Goal: Task Accomplishment & Management: Complete application form

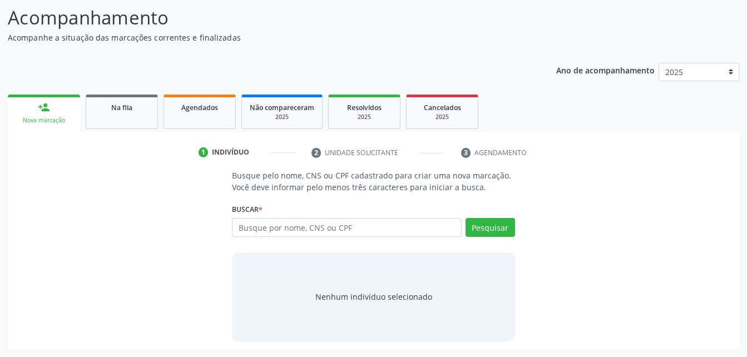
scroll to position [87, 0]
click at [309, 232] on input "text" at bounding box center [346, 227] width 229 height 19
click at [502, 229] on button "Pesquisar" at bounding box center [489, 227] width 49 height 19
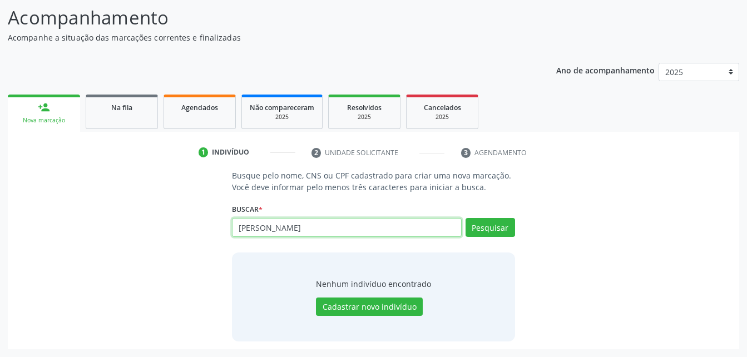
click at [391, 230] on input "[PERSON_NAME]" at bounding box center [346, 227] width 229 height 19
type input "j"
type input "702900545780473"
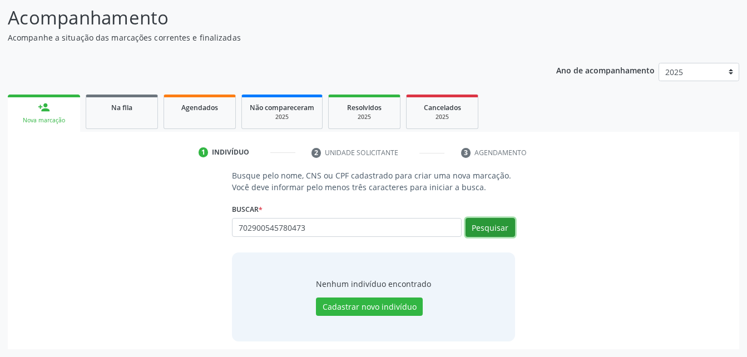
click at [490, 231] on button "Pesquisar" at bounding box center [489, 227] width 49 height 19
type input "702900545780473"
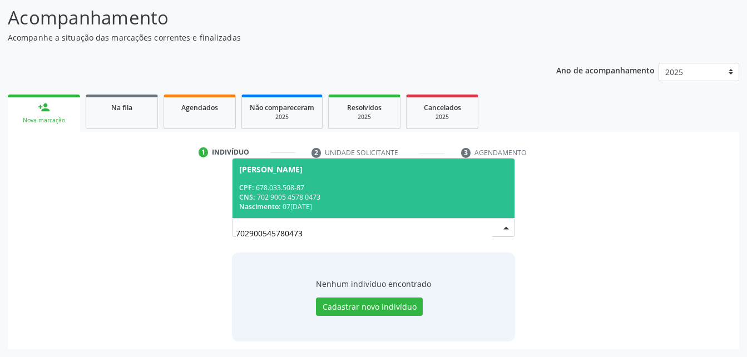
drag, startPoint x: 490, startPoint y: 171, endPoint x: 480, endPoint y: 176, distance: 11.0
click at [490, 172] on div "[PERSON_NAME]" at bounding box center [373, 169] width 268 height 9
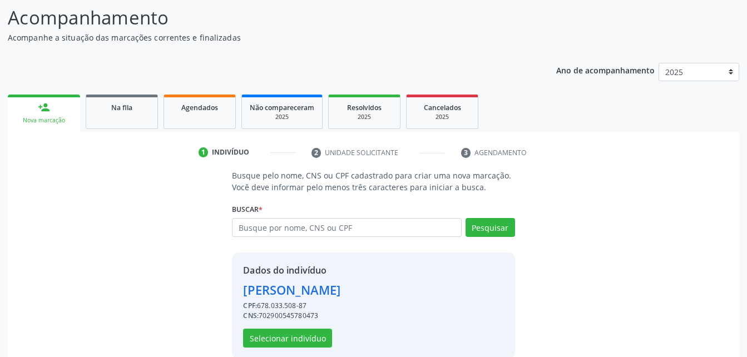
scroll to position [105, 0]
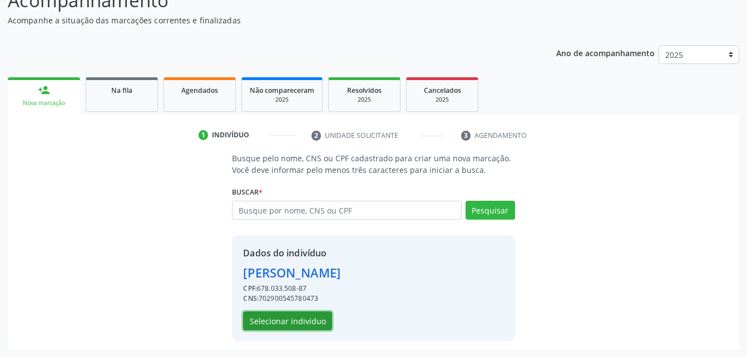
click at [306, 322] on button "Selecionar indivíduo" at bounding box center [287, 320] width 89 height 19
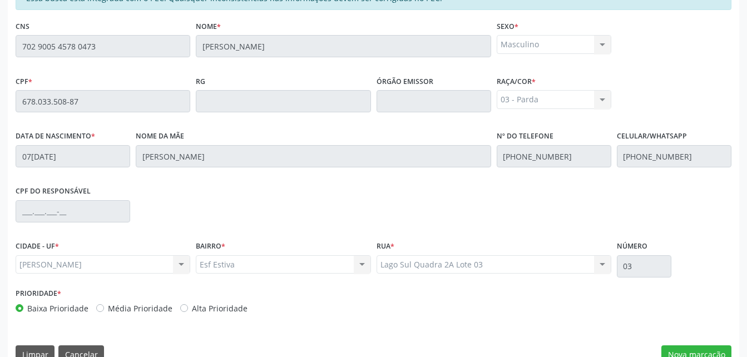
scroll to position [294, 0]
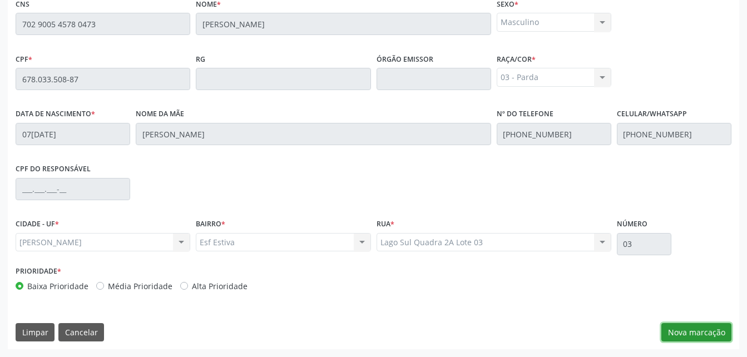
click at [683, 330] on button "Nova marcação" at bounding box center [696, 332] width 70 height 19
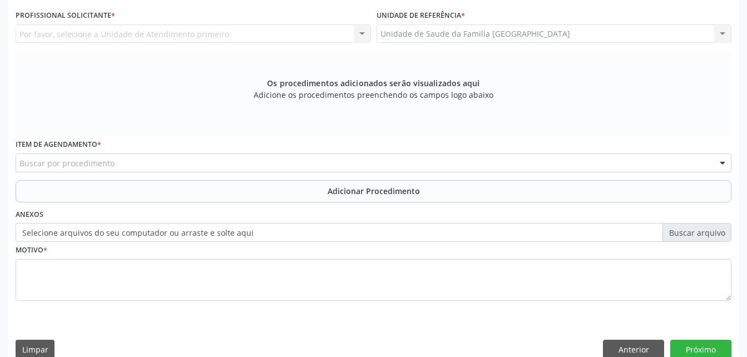
scroll to position [182, 0]
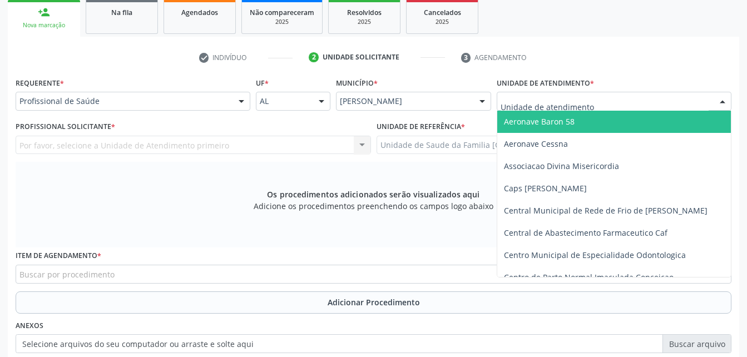
click at [591, 102] on div at bounding box center [614, 101] width 235 height 19
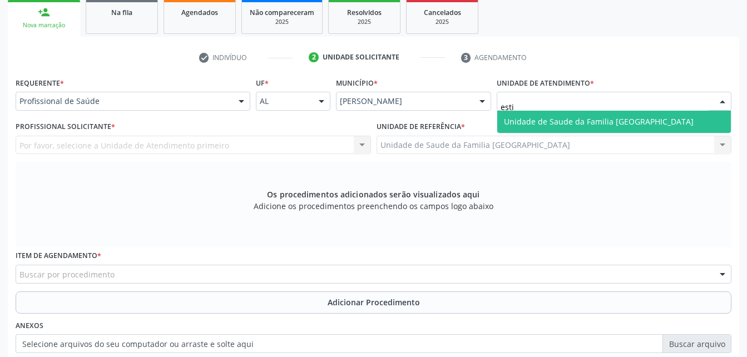
type input "estiv"
click at [591, 128] on span "Unidade de Saude da Familia [GEOGRAPHIC_DATA]" at bounding box center [614, 122] width 234 height 22
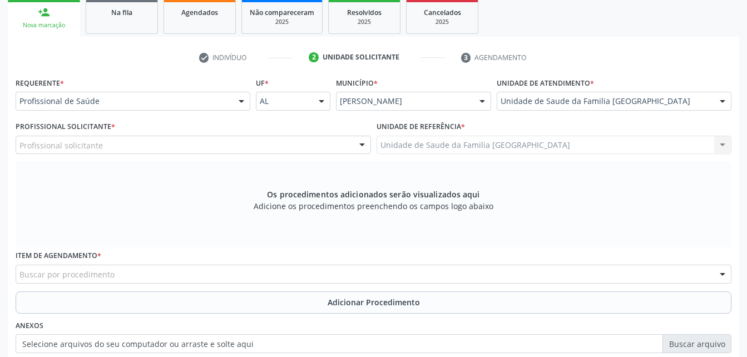
click at [289, 148] on div "Profissional solicitante" at bounding box center [193, 145] width 355 height 19
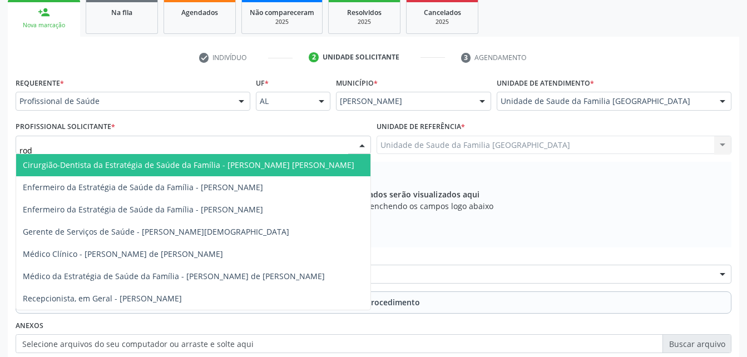
type input "rodr"
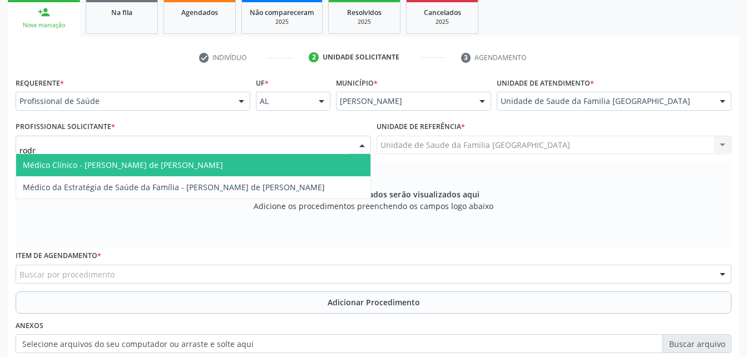
click at [290, 160] on span "Médico Clínico - [PERSON_NAME] de [PERSON_NAME]" at bounding box center [193, 165] width 354 height 22
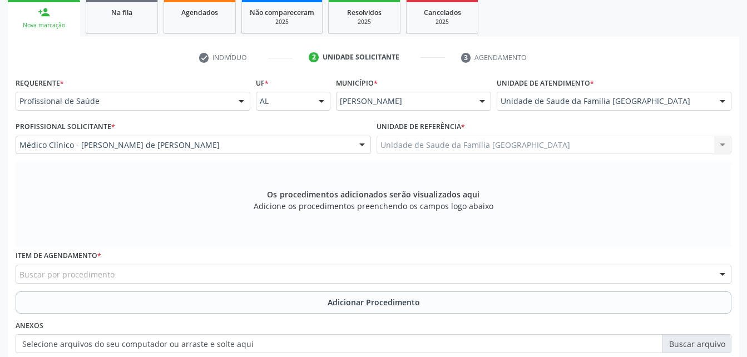
scroll to position [238, 0]
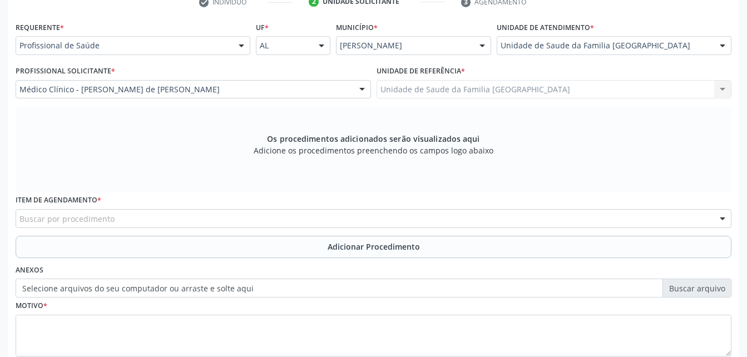
click at [245, 216] on div "Buscar por procedimento" at bounding box center [374, 218] width 716 height 19
click at [19, 222] on input "text" at bounding box center [19, 224] width 0 height 22
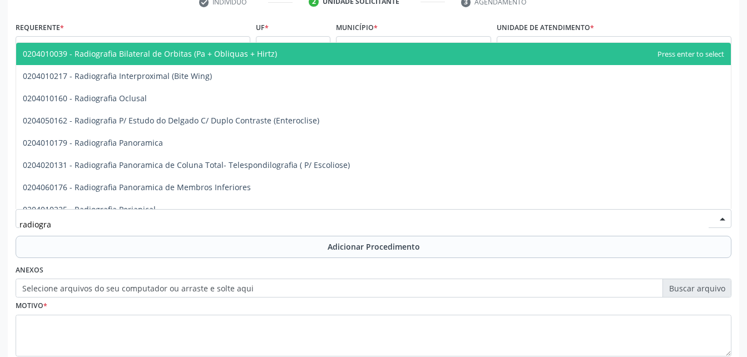
type input "radiograf"
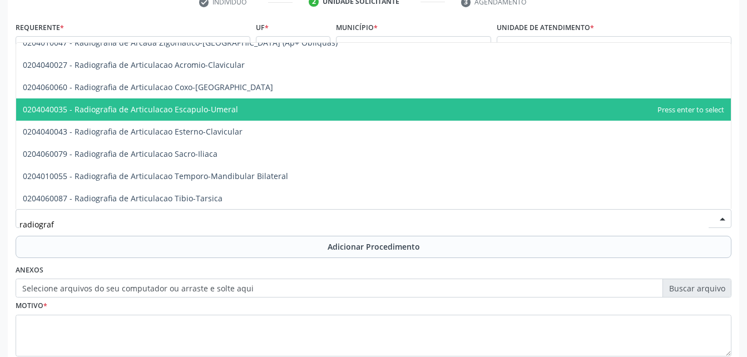
scroll to position [334, 0]
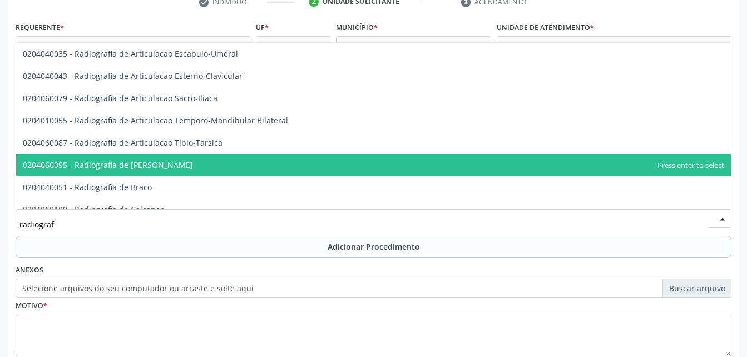
click at [239, 161] on span "0204060095 - Radiografia de [PERSON_NAME]" at bounding box center [373, 165] width 715 height 22
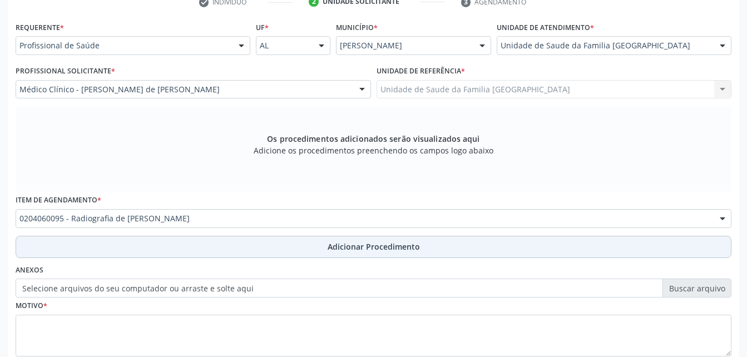
click at [245, 251] on button "Adicionar Procedimento" at bounding box center [374, 247] width 716 height 22
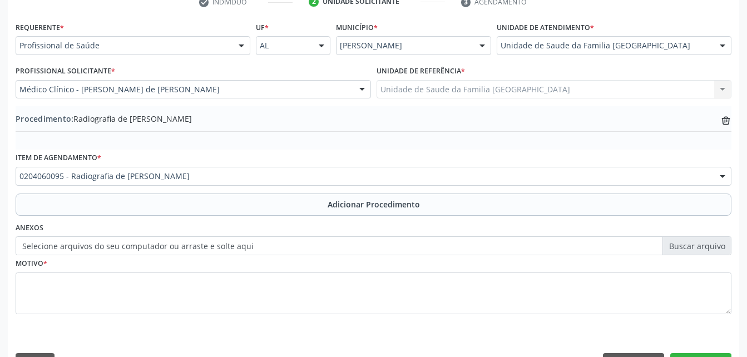
click at [181, 245] on label "Selecione arquivos do seu computador ou arraste e solte aqui" at bounding box center [374, 245] width 716 height 19
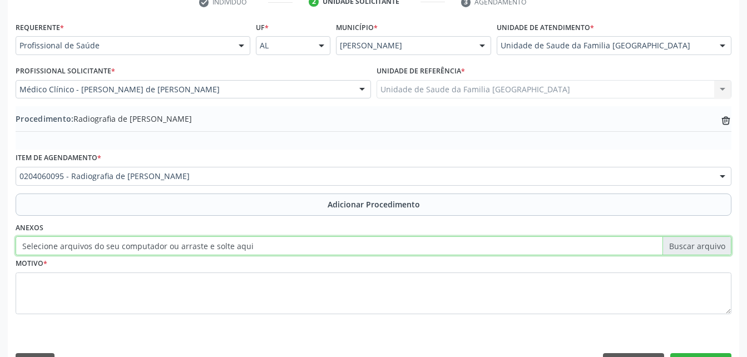
click at [181, 245] on input "Selecione arquivos do seu computador ou arraste e solte aqui" at bounding box center [374, 245] width 716 height 19
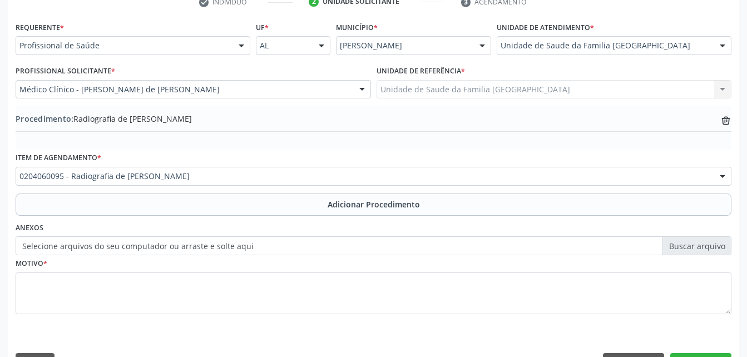
scroll to position [269, 0]
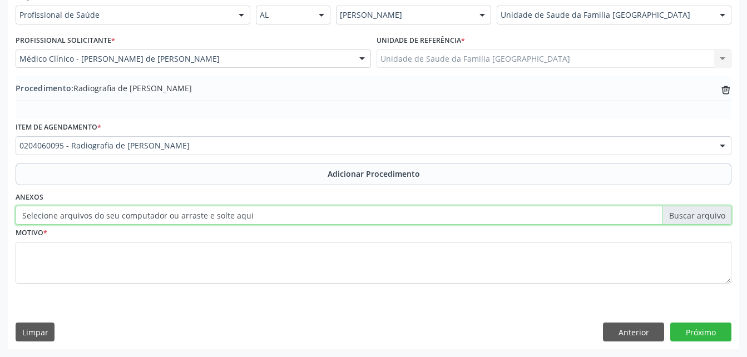
type input "C:\fakepath\WhatsApp Image 20[DATE].00.57.jpeg"
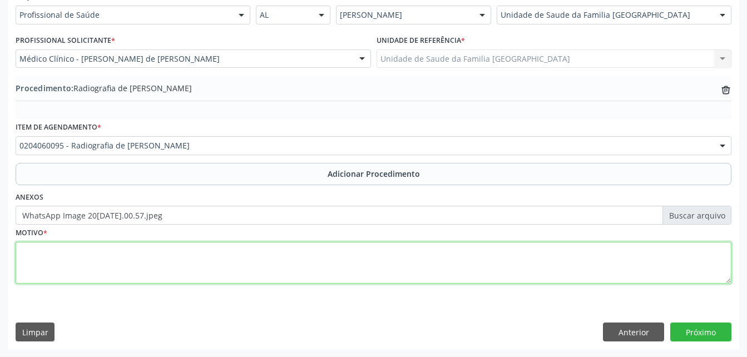
click at [173, 269] on textarea at bounding box center [374, 263] width 716 height 42
type textarea "dor em quadril"
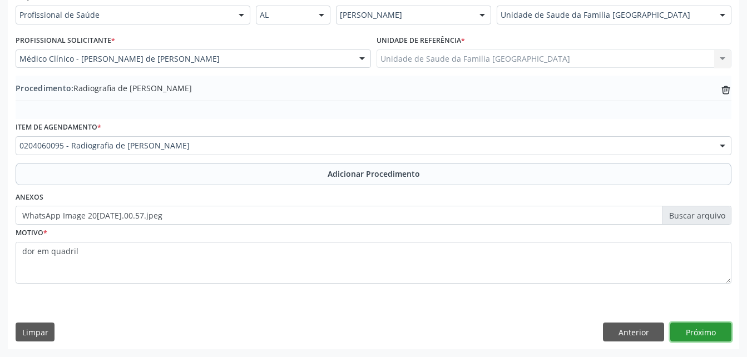
click at [706, 331] on button "Próximo" at bounding box center [700, 332] width 61 height 19
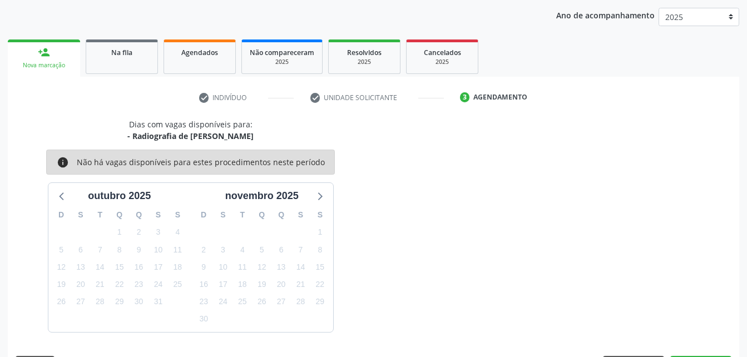
scroll to position [175, 0]
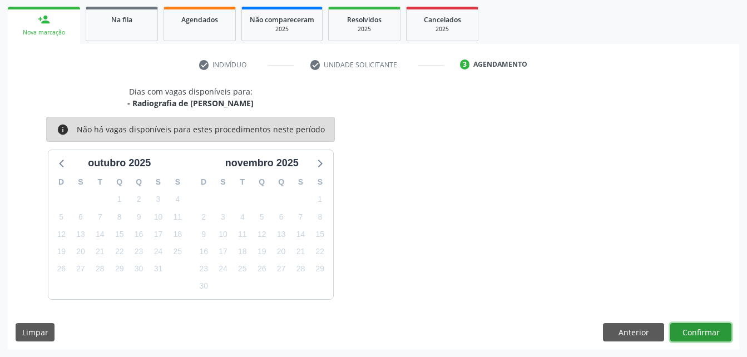
click at [707, 331] on button "Confirmar" at bounding box center [700, 332] width 61 height 19
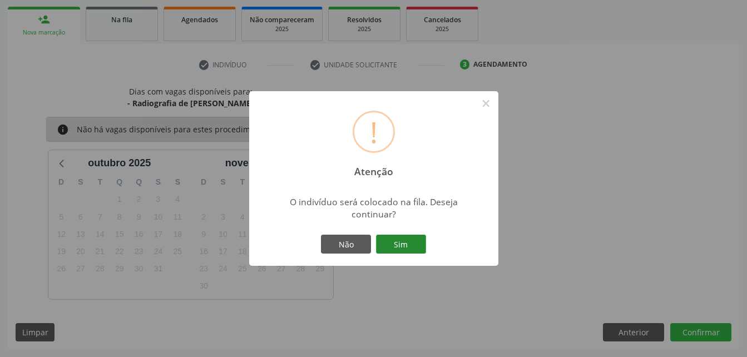
click at [396, 242] on button "Sim" at bounding box center [401, 244] width 50 height 19
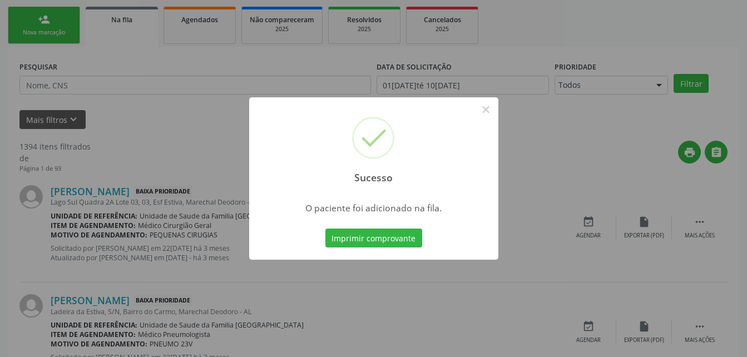
scroll to position [26, 0]
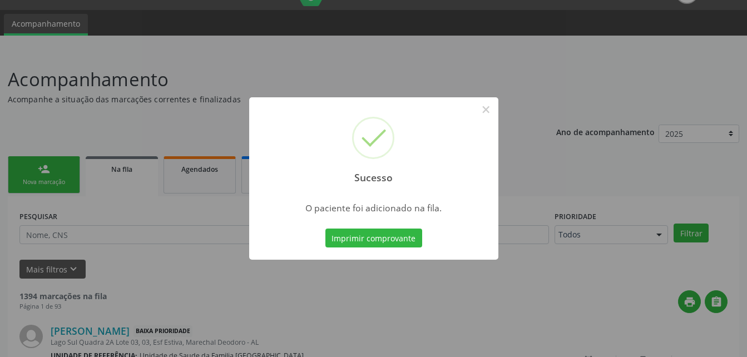
click at [61, 181] on div "Sucesso × O paciente foi adicionado na fila. Imprimir comprovante Cancel" at bounding box center [373, 178] width 747 height 357
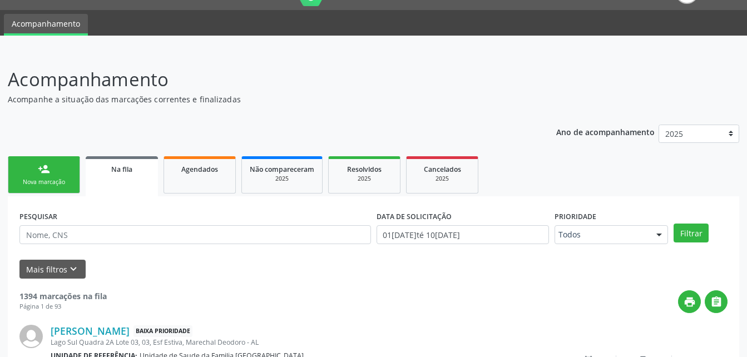
click at [60, 171] on link "person_add Nova marcação" at bounding box center [44, 174] width 72 height 37
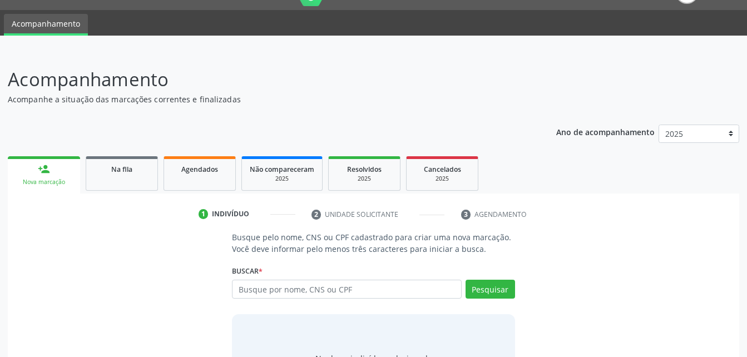
scroll to position [87, 0]
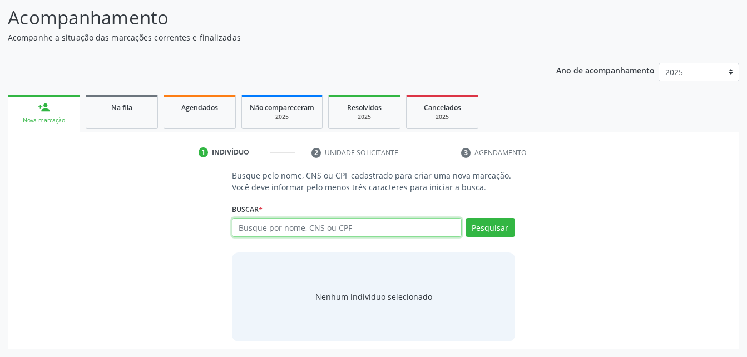
click at [283, 232] on input "text" at bounding box center [346, 227] width 229 height 19
type input "15721001410"
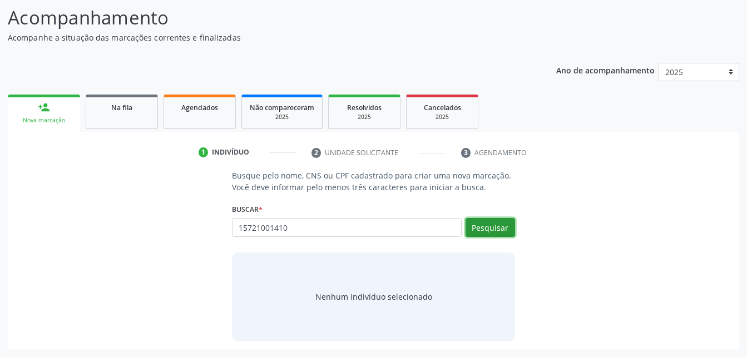
click at [495, 225] on button "Pesquisar" at bounding box center [489, 227] width 49 height 19
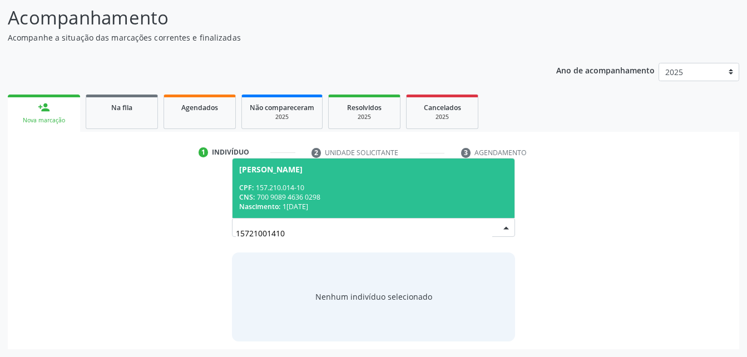
click at [329, 191] on div "CPF: 157.210.014-10" at bounding box center [373, 187] width 268 height 9
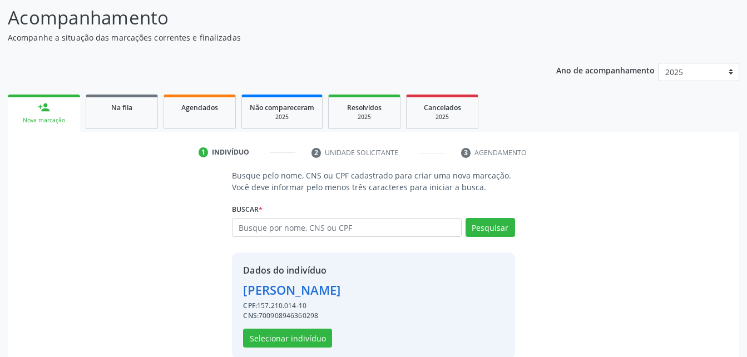
scroll to position [105, 0]
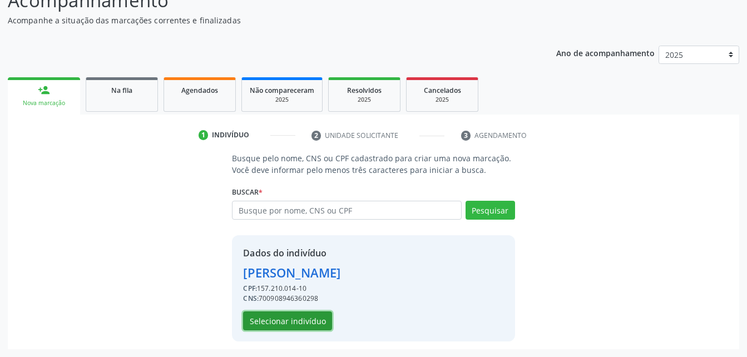
click at [302, 321] on button "Selecionar indivíduo" at bounding box center [287, 320] width 89 height 19
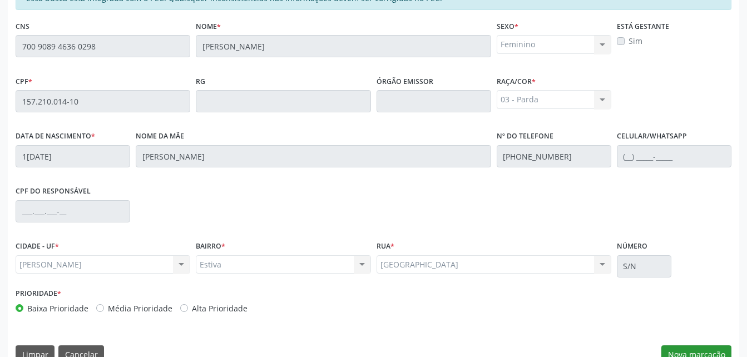
scroll to position [294, 0]
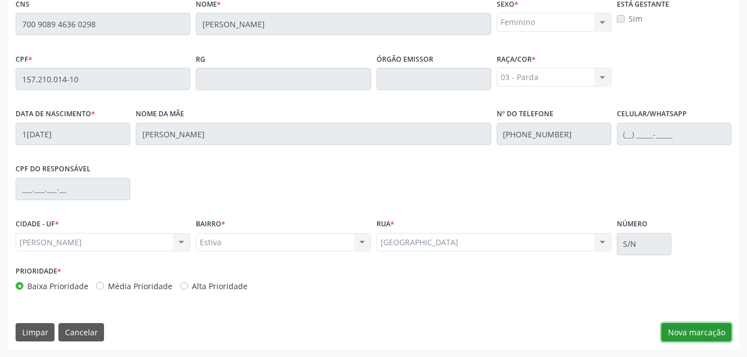
click at [714, 331] on button "Nova marcação" at bounding box center [696, 332] width 70 height 19
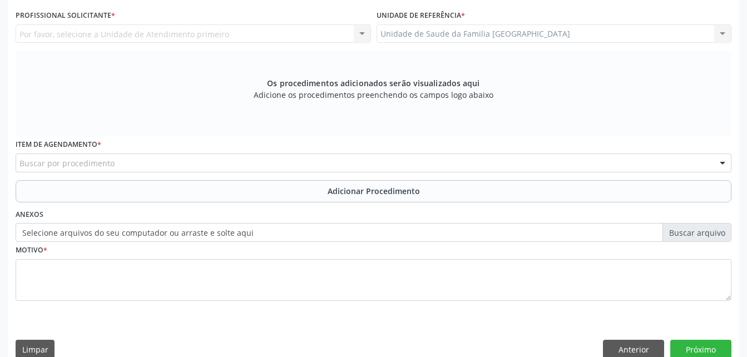
scroll to position [182, 0]
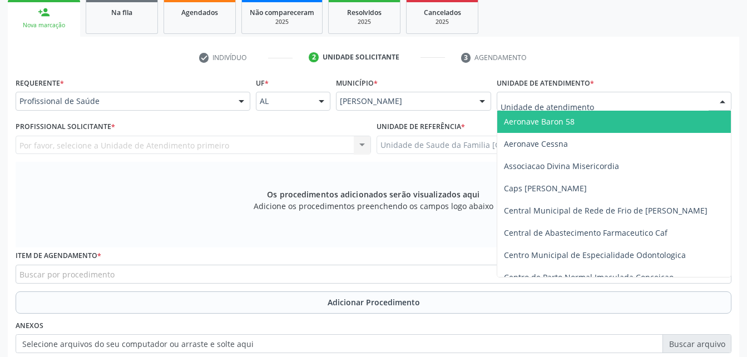
click at [632, 100] on div at bounding box center [614, 101] width 235 height 19
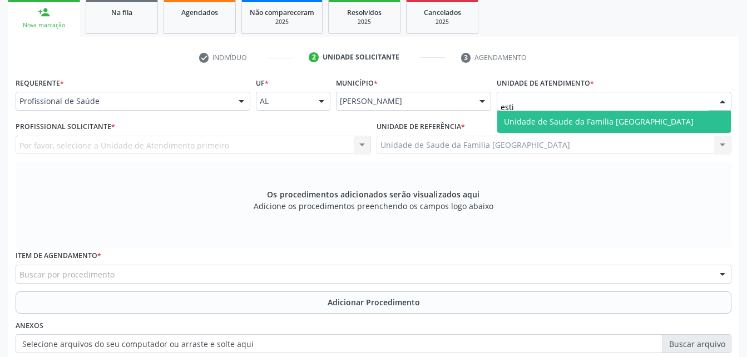
type input "estiv"
click at [643, 123] on span "Unidade de Saude da Familia [GEOGRAPHIC_DATA]" at bounding box center [599, 121] width 190 height 11
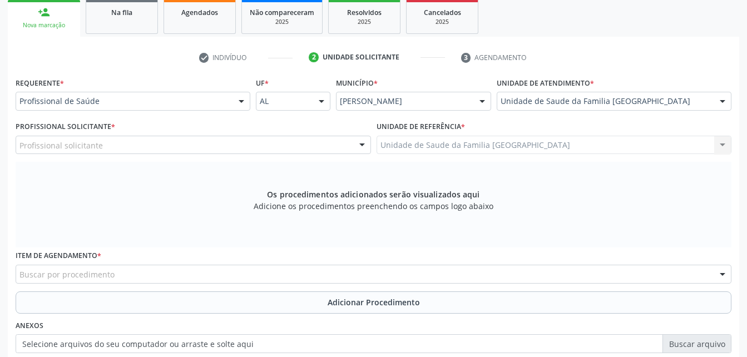
click at [217, 147] on div "Profissional solicitante" at bounding box center [193, 145] width 355 height 19
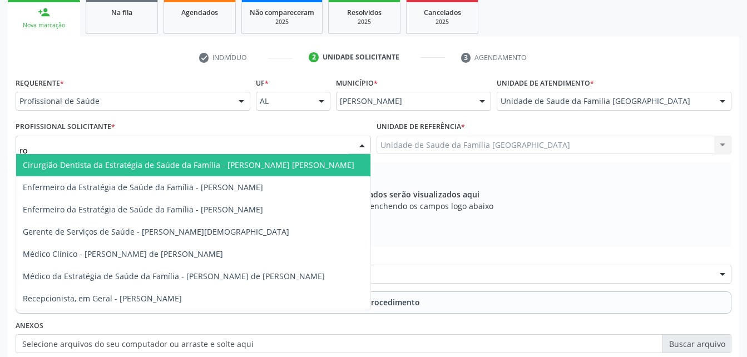
type input "rod"
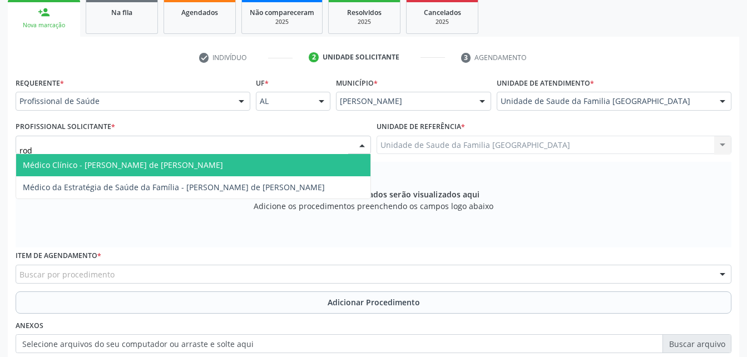
click at [221, 161] on span "Médico Clínico - [PERSON_NAME] de [PERSON_NAME]" at bounding box center [193, 165] width 354 height 22
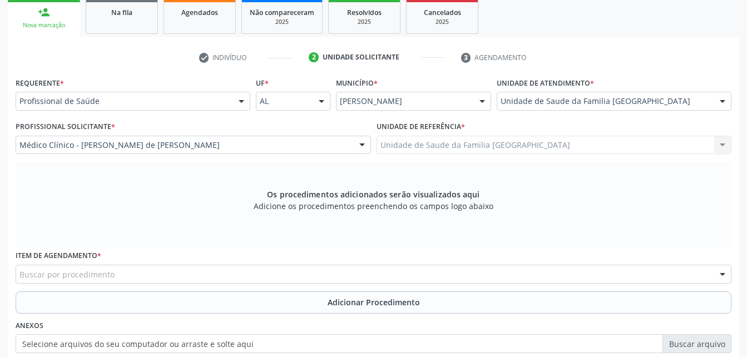
click at [211, 281] on div "Buscar por procedimento" at bounding box center [374, 274] width 716 height 19
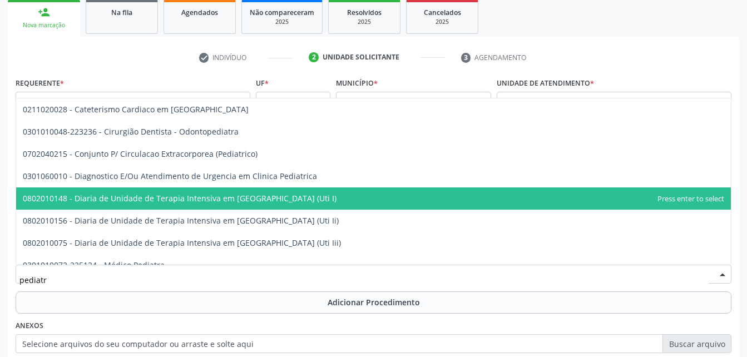
type input "pediatra"
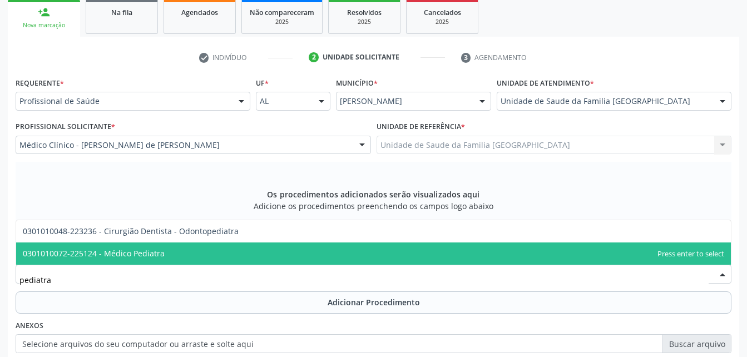
click at [236, 254] on span "0301010072-225124 - Médico Pediatra" at bounding box center [373, 253] width 715 height 22
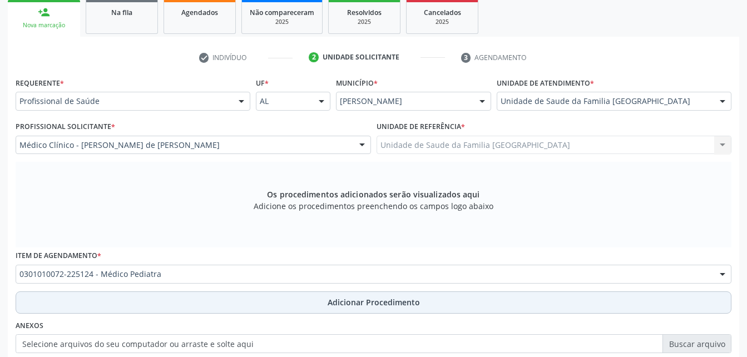
click at [279, 306] on button "Adicionar Procedimento" at bounding box center [374, 302] width 716 height 22
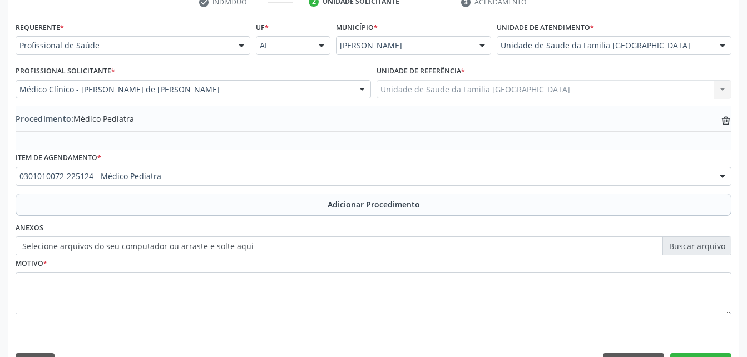
scroll to position [269, 0]
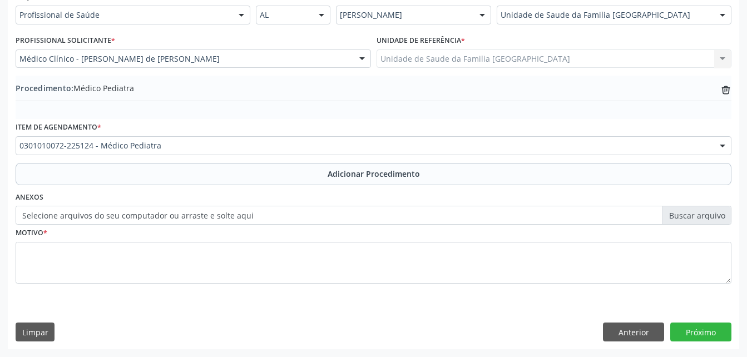
click at [70, 217] on label "Selecione arquivos do seu computador ou arraste e solte aqui" at bounding box center [374, 215] width 716 height 19
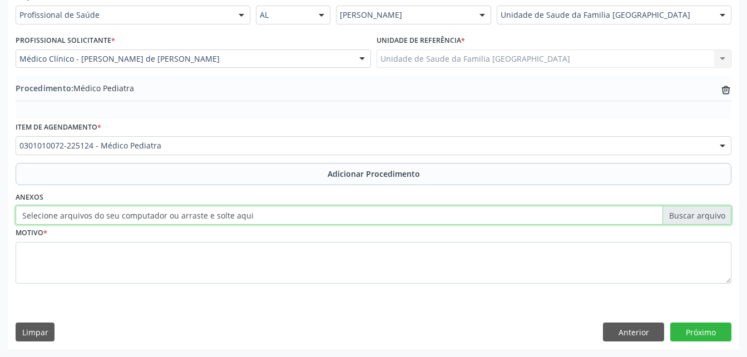
click at [70, 217] on input "Selecione arquivos do seu computador ou arraste e solte aqui" at bounding box center [374, 215] width 716 height 19
type input "C:\fakepath\WhatsApp Image [DATE] 08.00.58.jpeg"
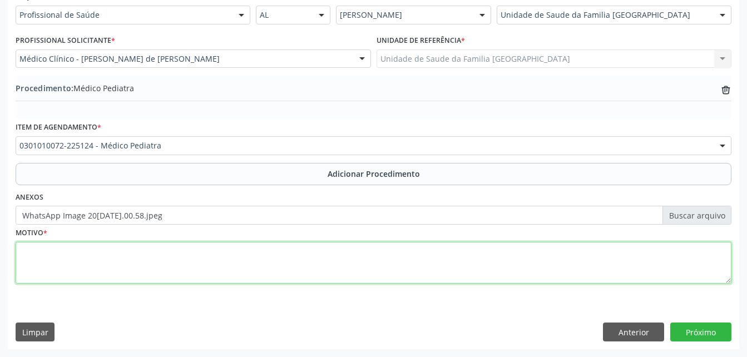
click at [205, 267] on textarea at bounding box center [374, 263] width 716 height 42
type textarea "dispneia"
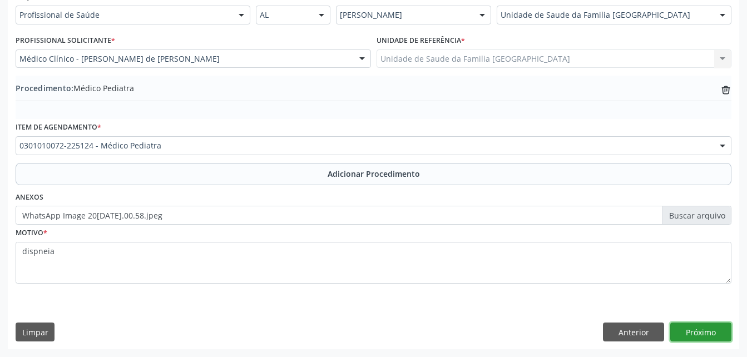
click at [691, 323] on button "Próximo" at bounding box center [700, 332] width 61 height 19
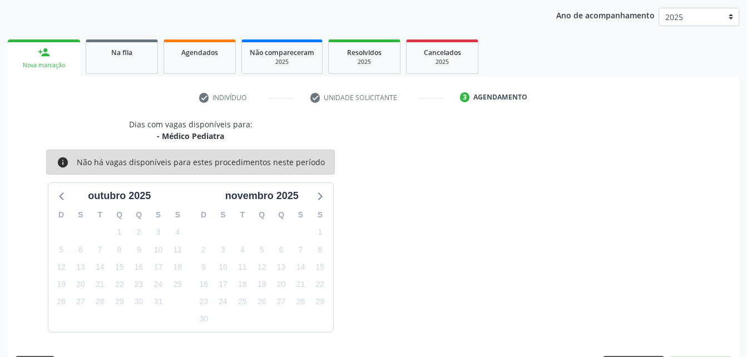
scroll to position [175, 0]
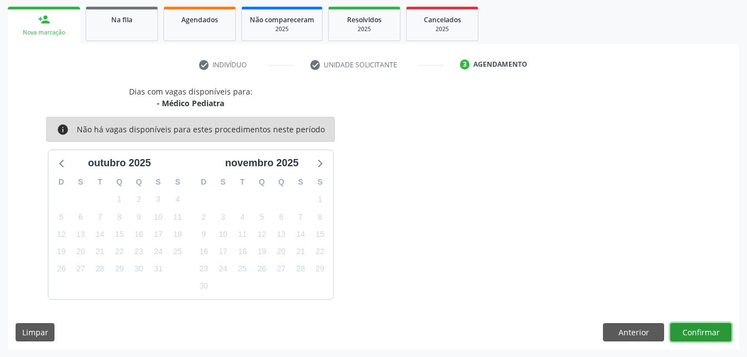
click at [715, 330] on button "Confirmar" at bounding box center [700, 332] width 61 height 19
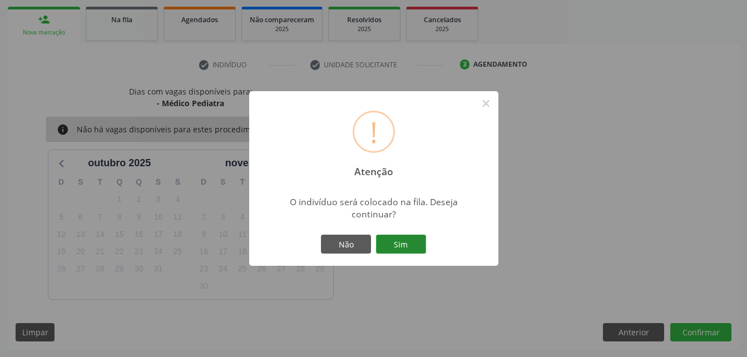
click at [418, 246] on button "Sim" at bounding box center [401, 244] width 50 height 19
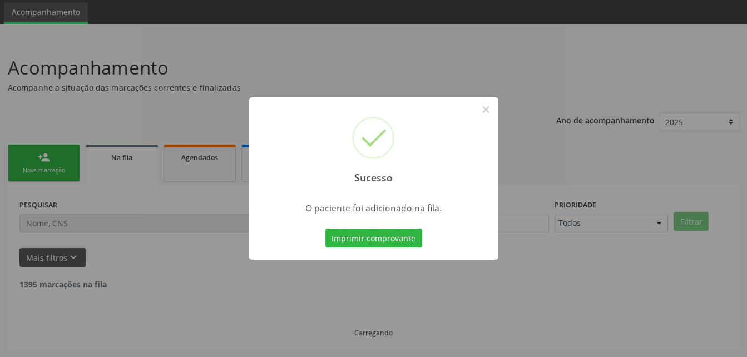
scroll to position [26, 0]
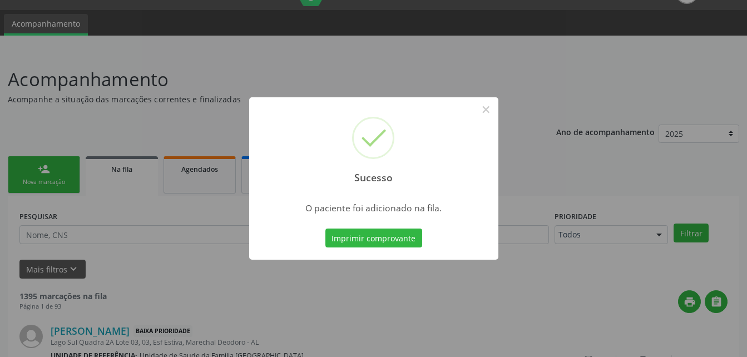
click at [180, 244] on div "Sucesso × O paciente foi adicionado na fila. Imprimir comprovante Cancel" at bounding box center [373, 178] width 747 height 357
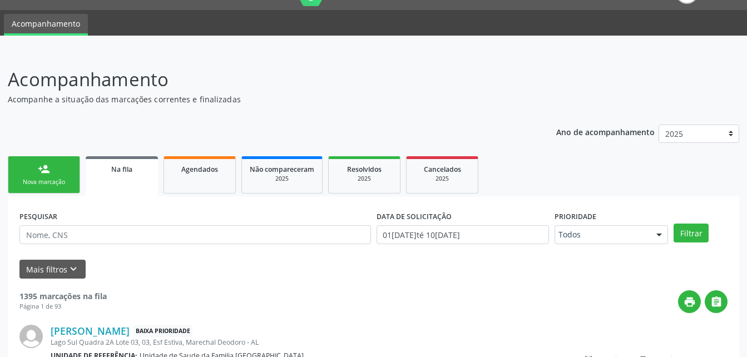
click at [77, 183] on link "person_add Nova marcação" at bounding box center [44, 174] width 72 height 37
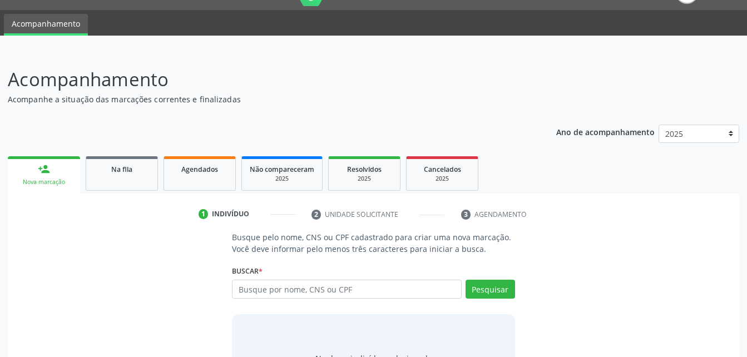
scroll to position [81, 0]
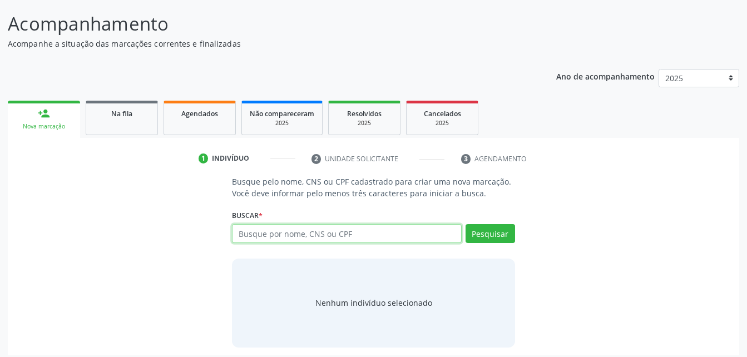
click at [405, 225] on input "text" at bounding box center [346, 233] width 229 height 19
type input "06745506416"
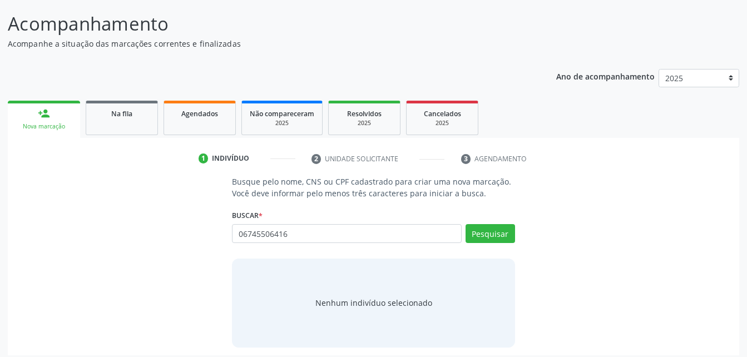
click at [503, 216] on div "Buscar * Busque por nome, CNS ou CPF Nenhum resultado encontrado para: " " Não …" at bounding box center [373, 228] width 282 height 43
click at [502, 227] on button "Pesquisar" at bounding box center [489, 233] width 49 height 19
type input "06745506416"
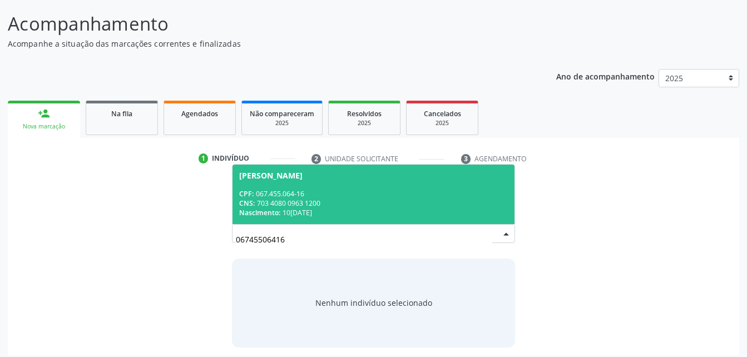
scroll to position [87, 0]
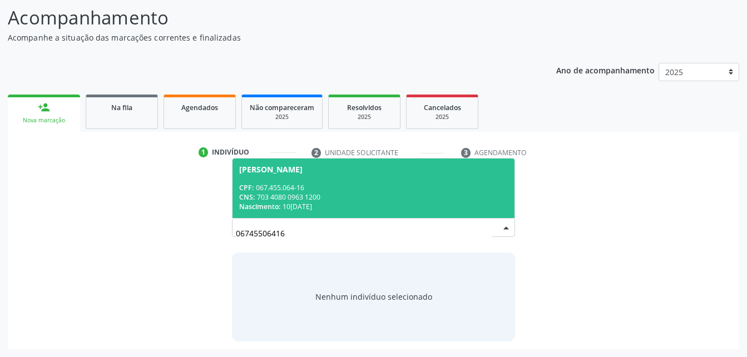
click at [490, 184] on div "CPF: 067.455.064-16" at bounding box center [373, 187] width 268 height 9
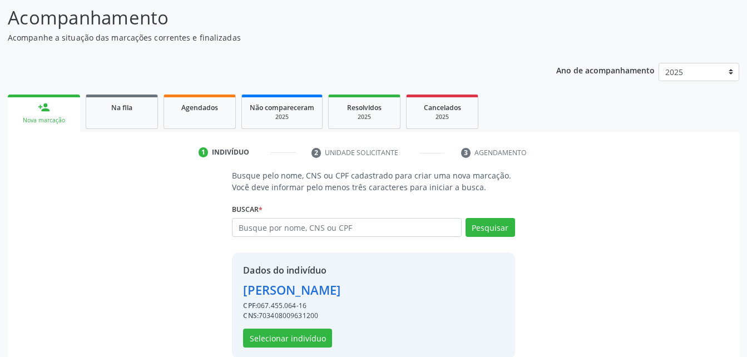
scroll to position [105, 0]
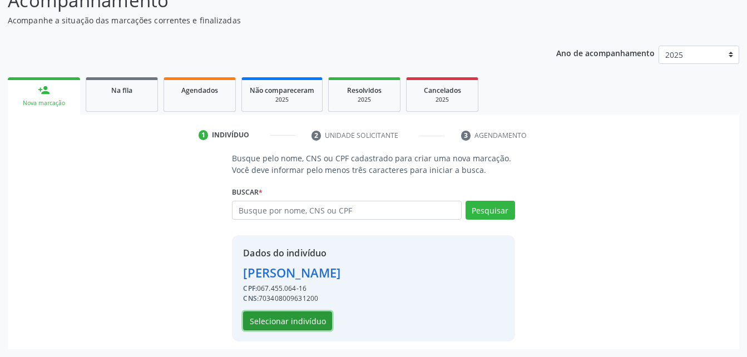
click at [298, 318] on button "Selecionar indivíduo" at bounding box center [287, 320] width 89 height 19
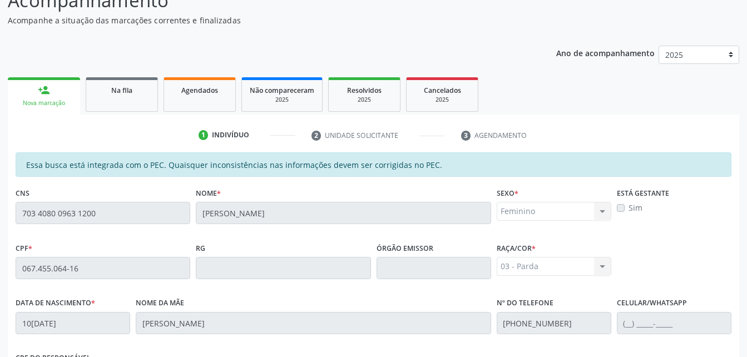
scroll to position [294, 0]
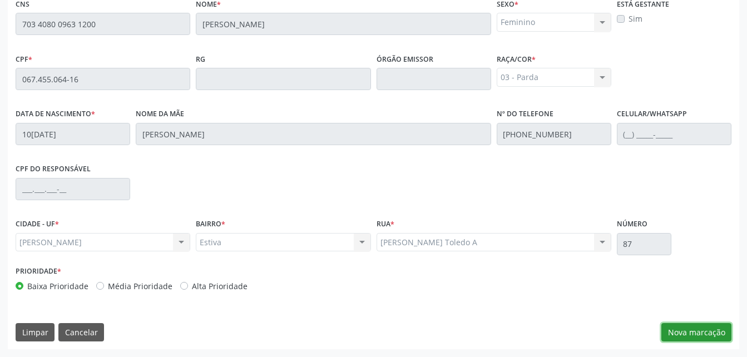
click at [681, 337] on button "Nova marcação" at bounding box center [696, 332] width 70 height 19
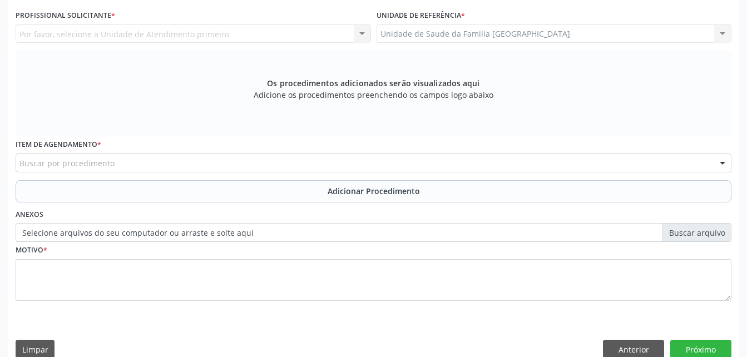
scroll to position [238, 0]
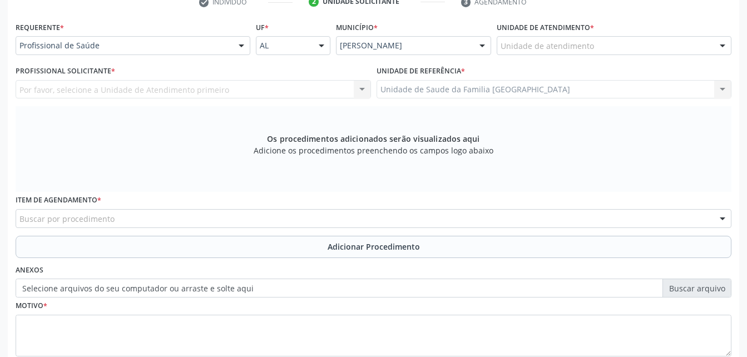
click at [608, 44] on div "Unidade de atendimento" at bounding box center [614, 45] width 235 height 19
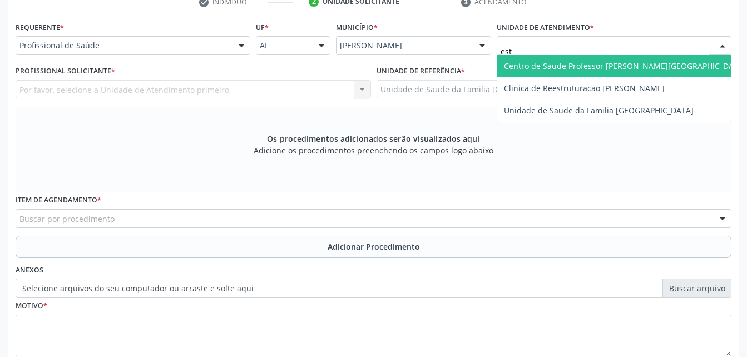
type input "esta"
click at [618, 61] on span "Centro de Saude Professor [PERSON_NAME][GEOGRAPHIC_DATA]" at bounding box center [625, 66] width 242 height 11
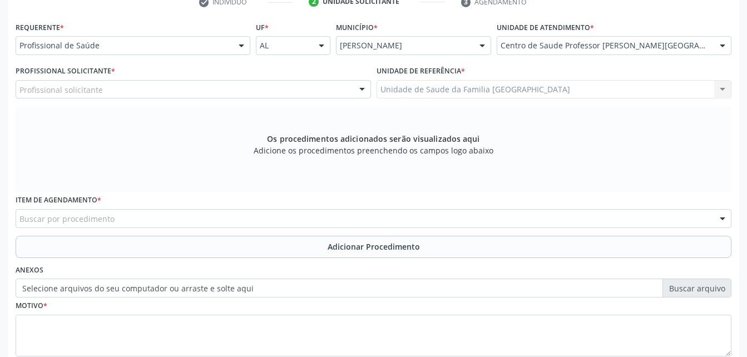
click at [194, 92] on div "Profissional solicitante" at bounding box center [193, 89] width 355 height 19
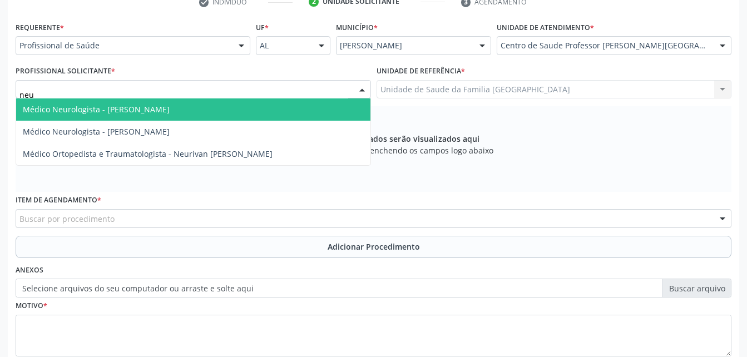
type input "neur"
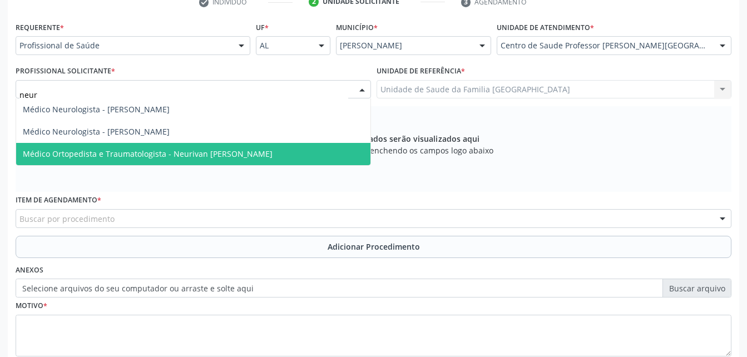
click at [214, 147] on span "Médico Ortopedista e Traumatologista - Neurivan [PERSON_NAME]" at bounding box center [193, 154] width 354 height 22
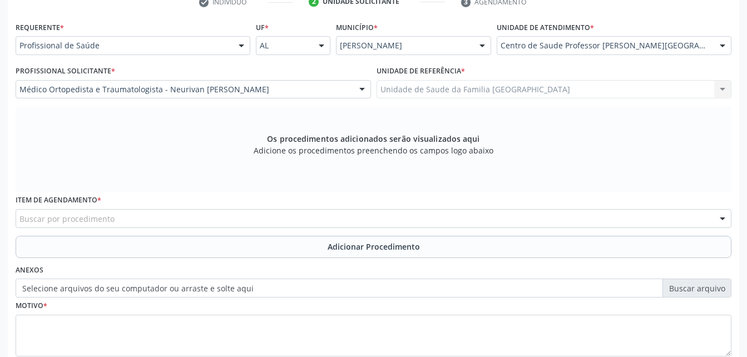
click at [217, 212] on div "Buscar por procedimento" at bounding box center [374, 218] width 716 height 19
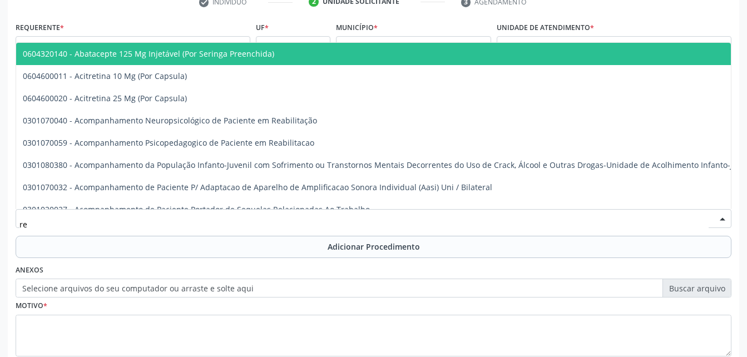
type input "r"
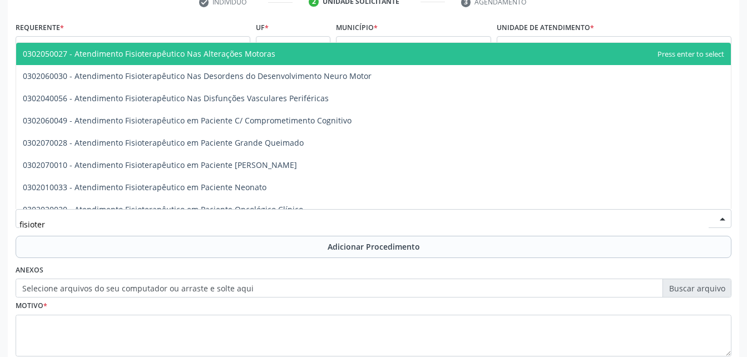
type input "fisiotera"
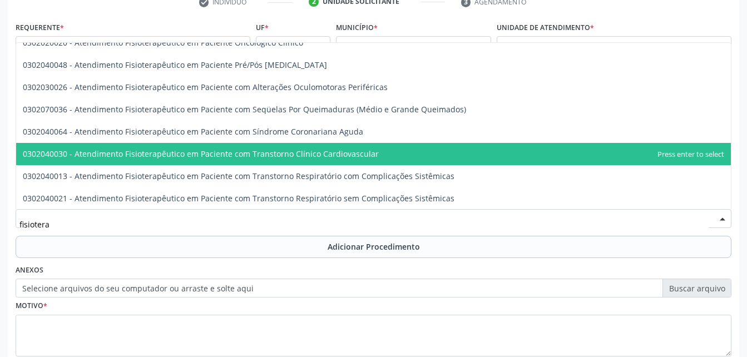
scroll to position [445, 0]
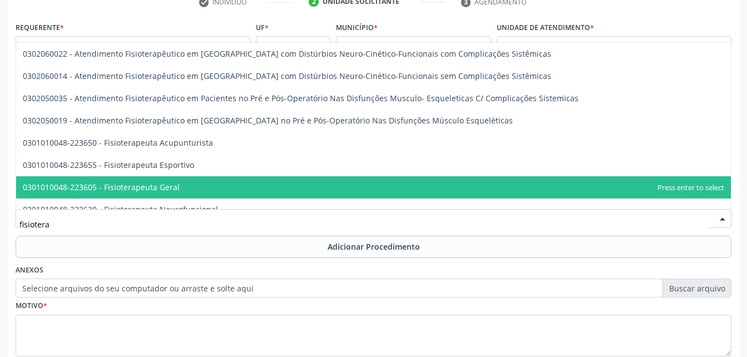
click at [251, 184] on span "0301010048-223605 - Fisioterapeuta Geral" at bounding box center [373, 187] width 715 height 22
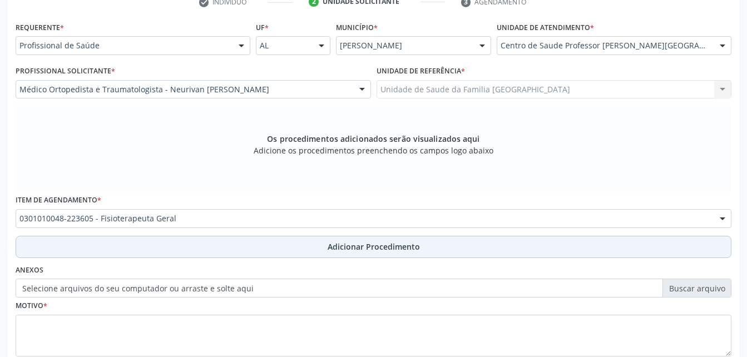
click at [259, 245] on button "Adicionar Procedimento" at bounding box center [374, 247] width 716 height 22
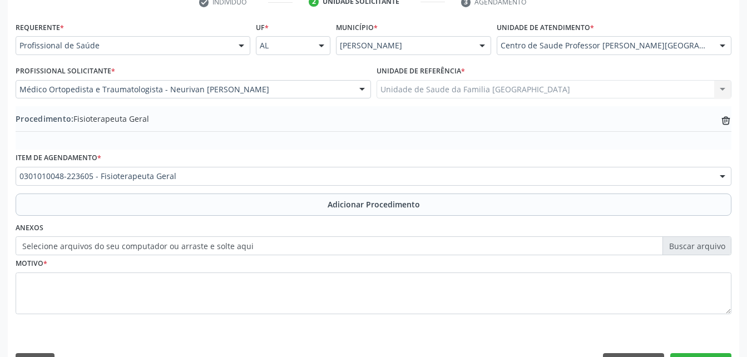
scroll to position [269, 0]
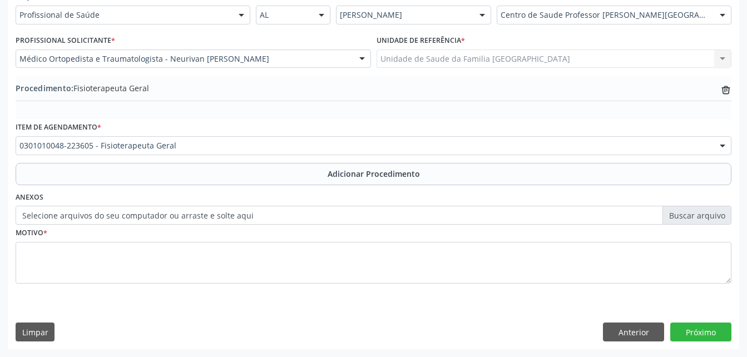
click at [156, 214] on label "Selecione arquivos do seu computador ou arraste e solte aqui" at bounding box center [374, 215] width 716 height 19
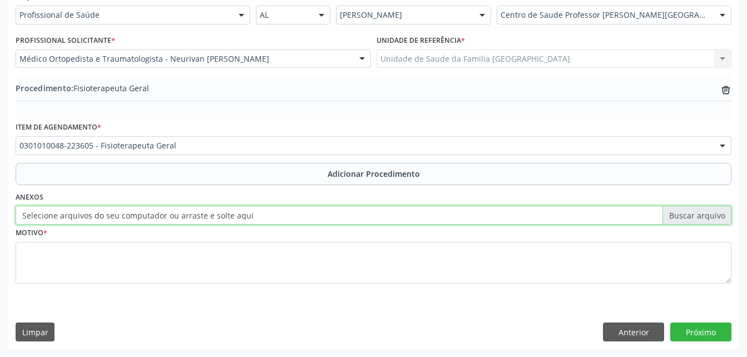
click at [156, 214] on input "Selecione arquivos do seu computador ou arraste e solte aqui" at bounding box center [374, 215] width 716 height 19
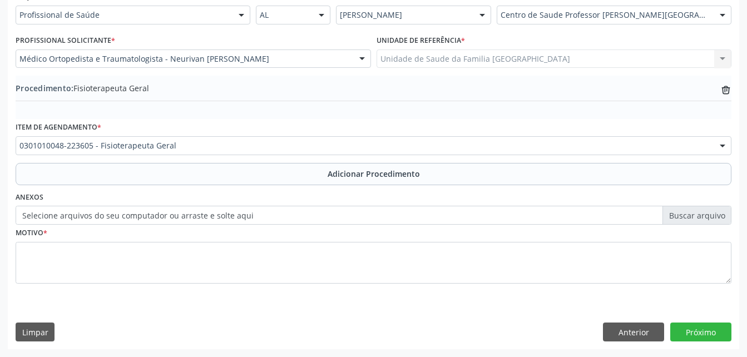
click at [114, 210] on label "Selecione arquivos do seu computador ou arraste e solte aqui" at bounding box center [374, 215] width 716 height 19
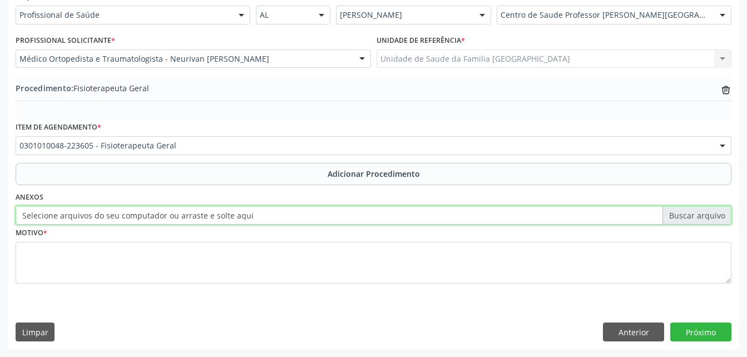
click at [114, 210] on input "Selecione arquivos do seu computador ou arraste e solte aqui" at bounding box center [374, 215] width 716 height 19
type input "C:\fakepath\WhatsApp Image 2[DATE]8.00.58 (1).jpeg"
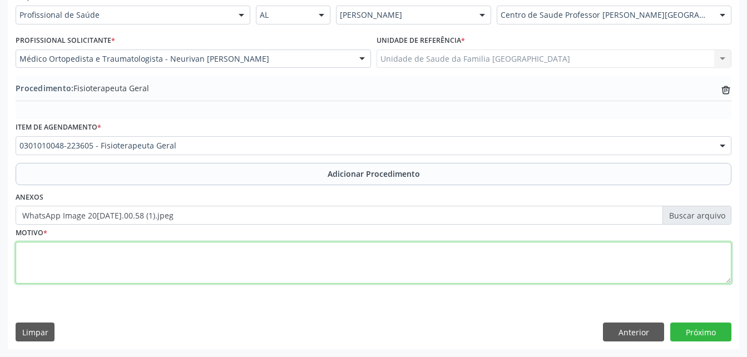
click at [150, 276] on textarea at bounding box center [374, 263] width 716 height 42
click at [58, 253] on textarea "reabilitaçao fisica 20 sessoes" at bounding box center [374, 263] width 716 height 42
click at [77, 252] on textarea "reabilitação fisica 20 sessoes" at bounding box center [374, 263] width 716 height 42
click at [53, 262] on textarea "reabilitação fisíca 20 sessoes" at bounding box center [374, 263] width 716 height 42
click at [72, 250] on textarea "reabilitação fisíca 20 sessões" at bounding box center [374, 263] width 716 height 42
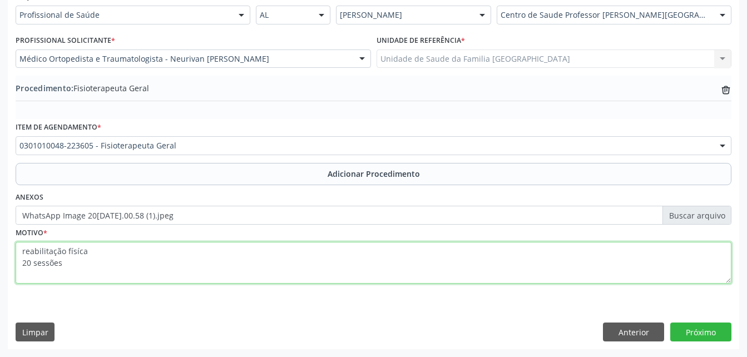
click at [78, 253] on textarea "reabilitação físíca 20 sessões" at bounding box center [374, 263] width 716 height 42
type textarea "reabilitação física 20 sessões"
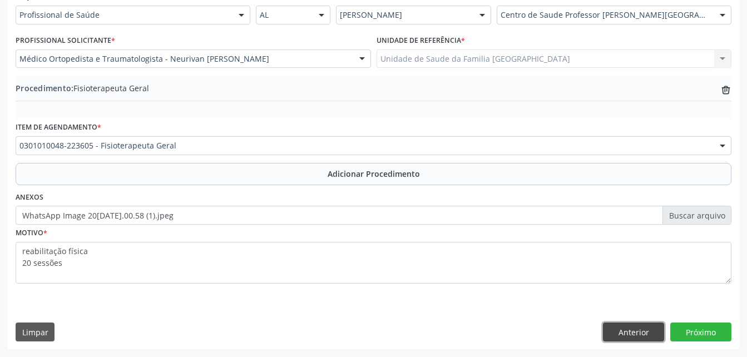
click at [641, 334] on button "Anterior" at bounding box center [633, 332] width 61 height 19
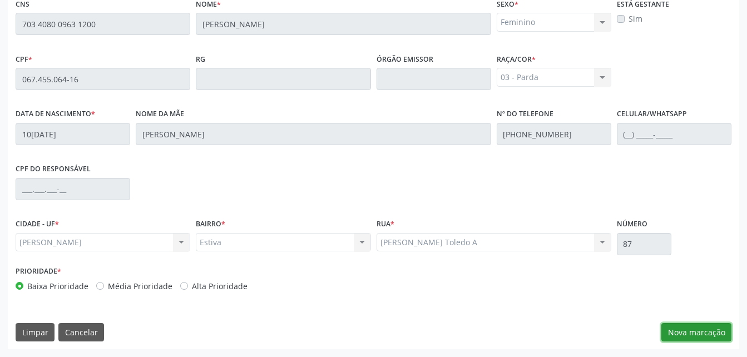
click at [713, 333] on button "Nova marcação" at bounding box center [696, 332] width 70 height 19
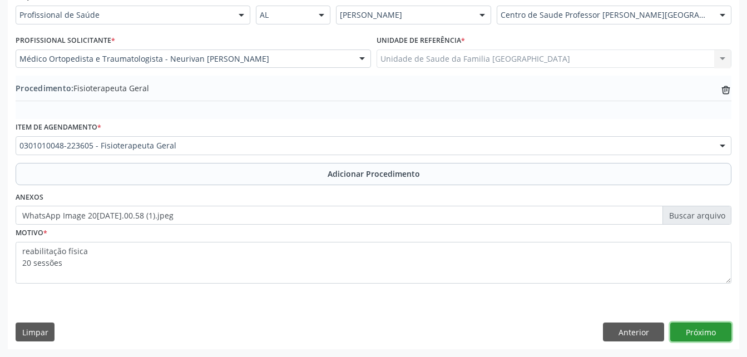
click at [713, 333] on button "Próximo" at bounding box center [700, 332] width 61 height 19
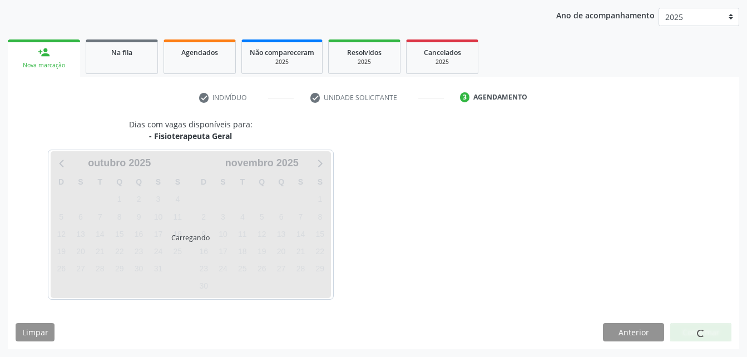
scroll to position [175, 0]
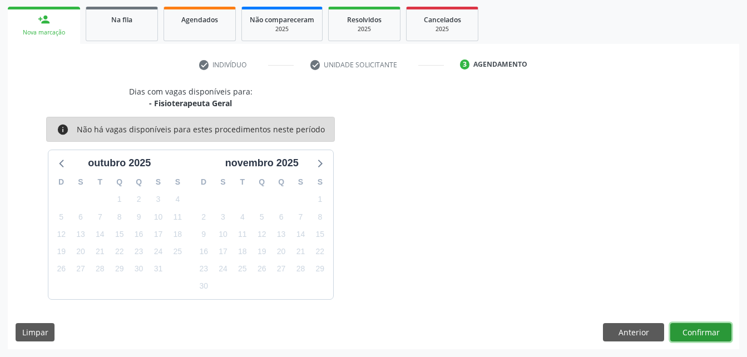
click at [718, 332] on button "Confirmar" at bounding box center [700, 332] width 61 height 19
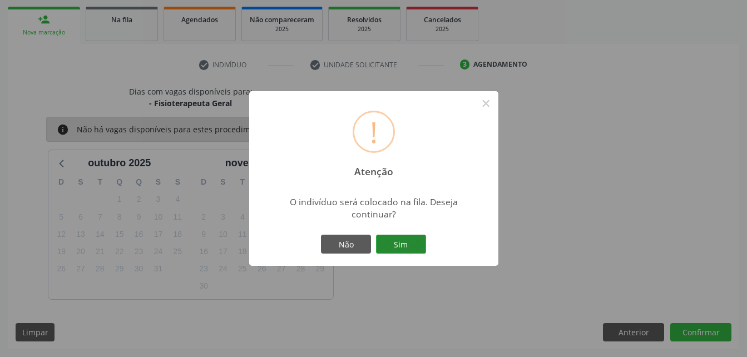
click at [413, 247] on button "Sim" at bounding box center [401, 244] width 50 height 19
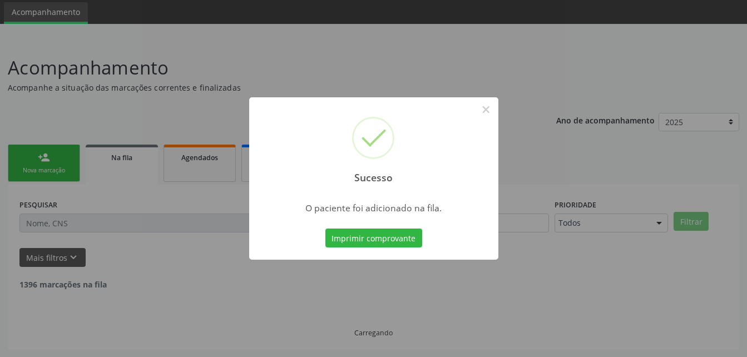
scroll to position [26, 0]
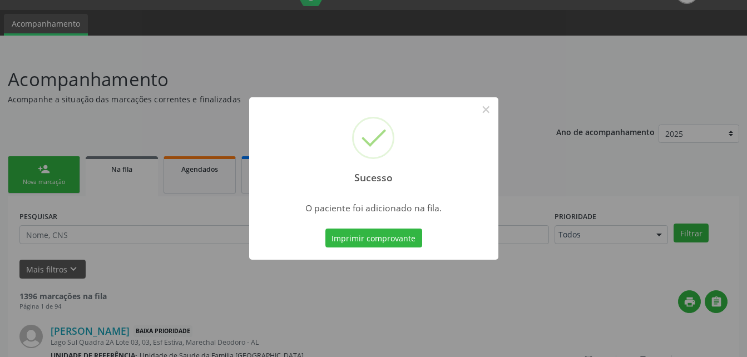
click at [49, 167] on div "Sucesso × O paciente foi adicionado na fila. Imprimir comprovante Cancel" at bounding box center [373, 178] width 747 height 357
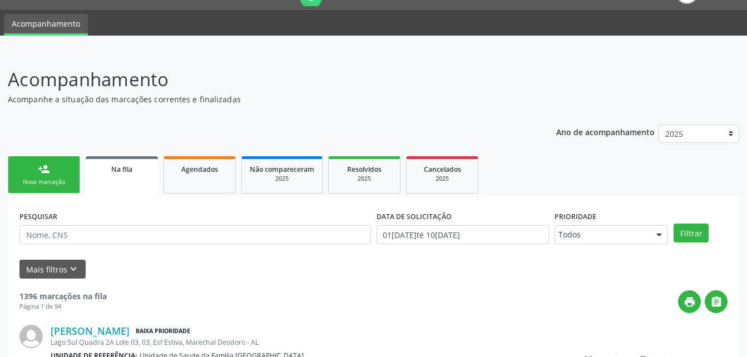
scroll to position [81, 0]
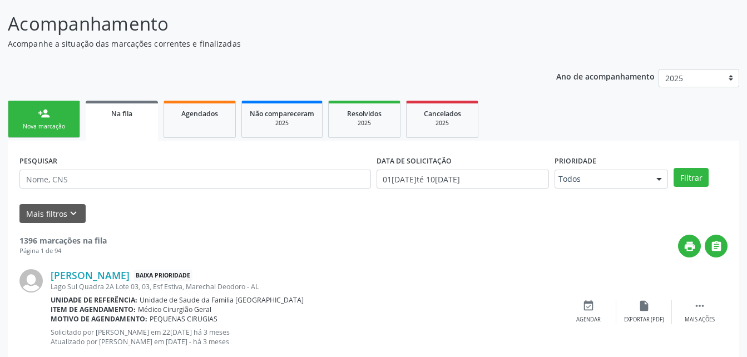
click at [60, 120] on link "person_add Nova marcação" at bounding box center [44, 119] width 72 height 37
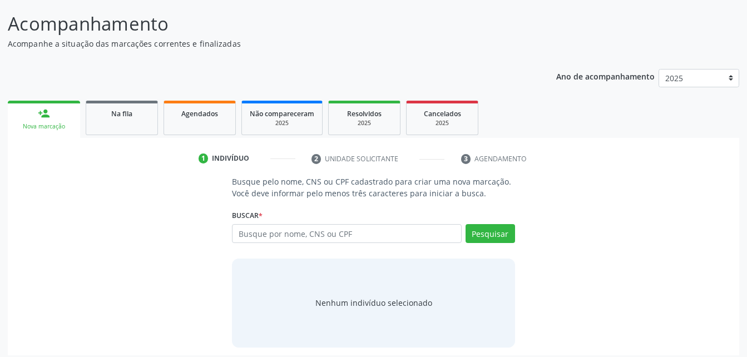
scroll to position [87, 0]
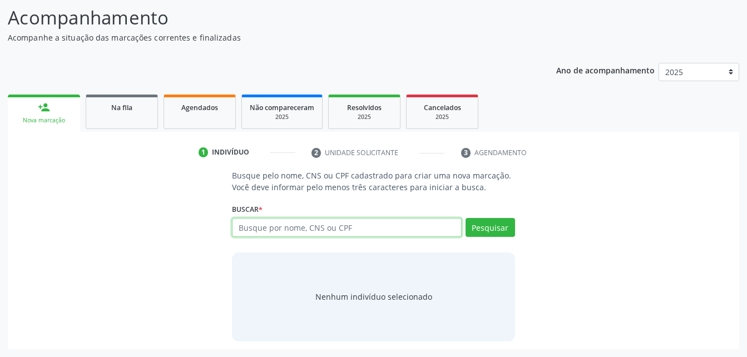
click at [360, 226] on input "text" at bounding box center [346, 227] width 229 height 19
type input "708104875107810"
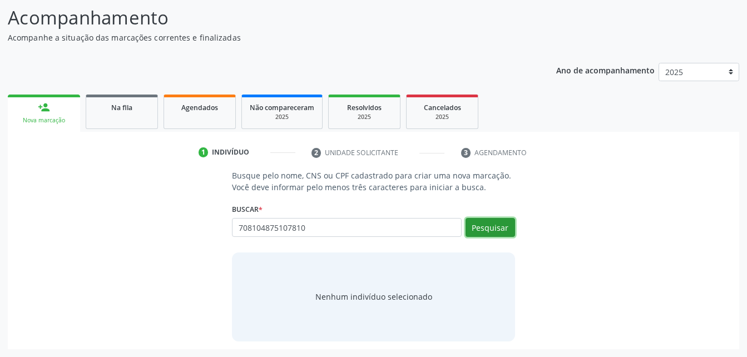
click at [500, 228] on button "Pesquisar" at bounding box center [489, 227] width 49 height 19
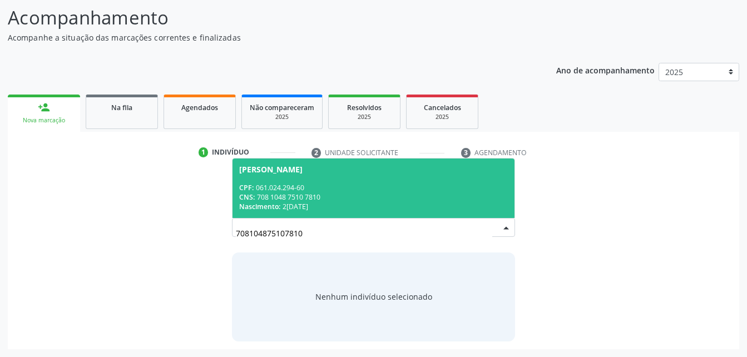
click at [497, 182] on span "[PERSON_NAME] CPF: 061.024.294-60 CNS: 708 1048 7510 7810 Nascimento: 20[DATE]" at bounding box center [372, 188] width 281 height 60
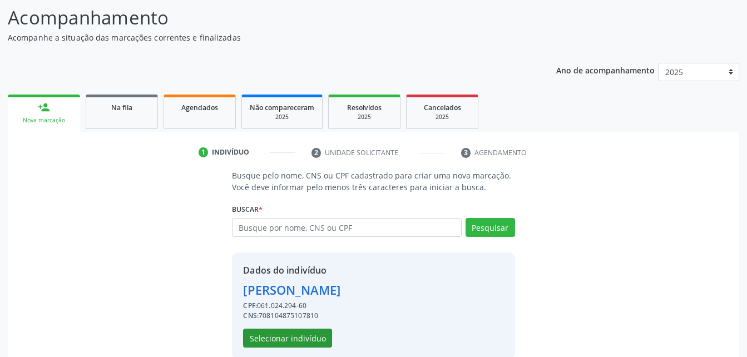
scroll to position [105, 0]
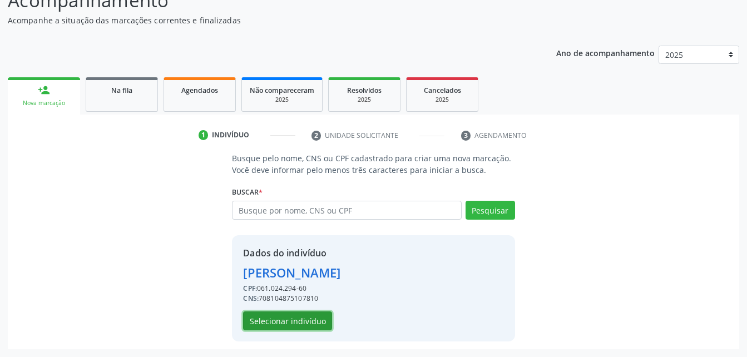
click at [294, 323] on button "Selecionar indivíduo" at bounding box center [287, 320] width 89 height 19
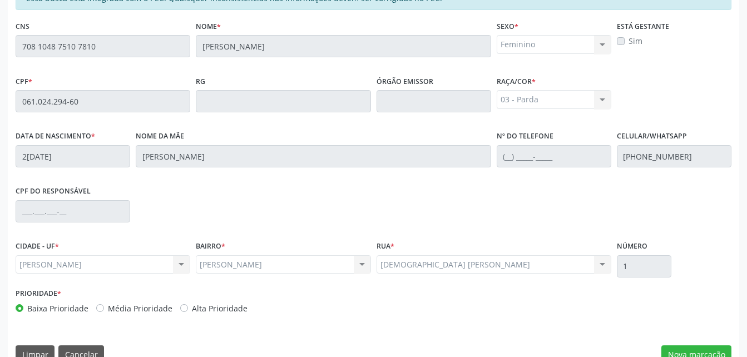
scroll to position [294, 0]
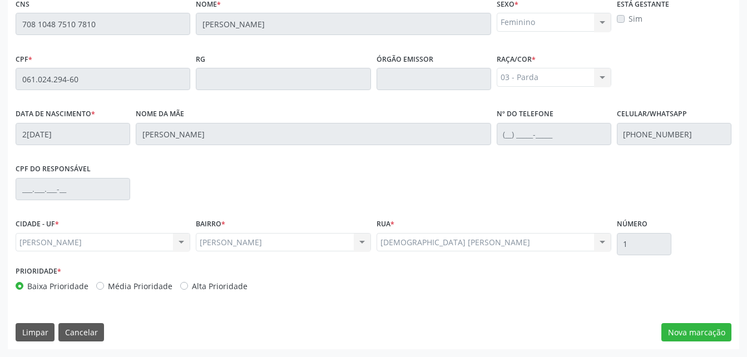
click at [686, 344] on div "Essa busca está integrada com o PEC. Quaisquer inconsistências nas informações …" at bounding box center [373, 156] width 731 height 386
click at [700, 328] on button "Nova marcação" at bounding box center [696, 332] width 70 height 19
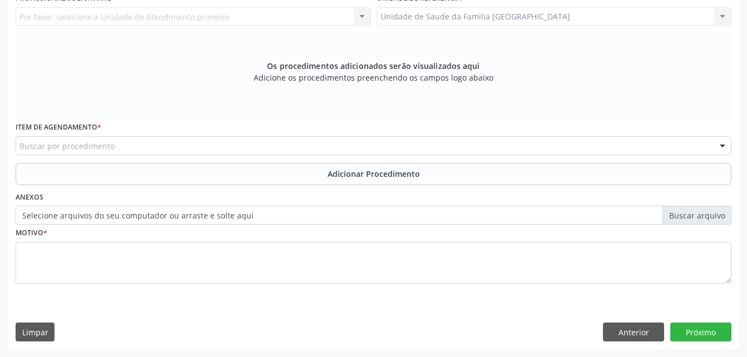
scroll to position [200, 0]
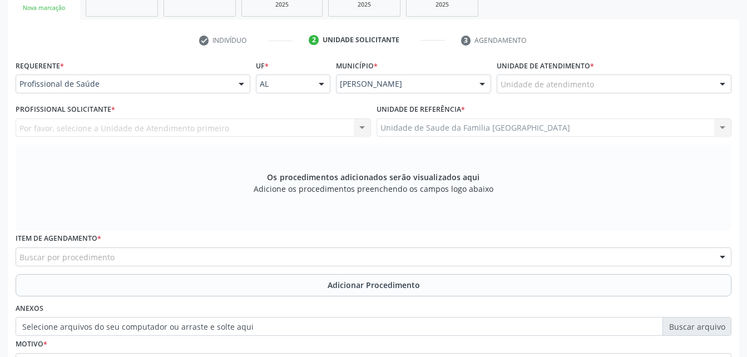
click at [626, 88] on div "Unidade de atendimento" at bounding box center [614, 84] width 235 height 19
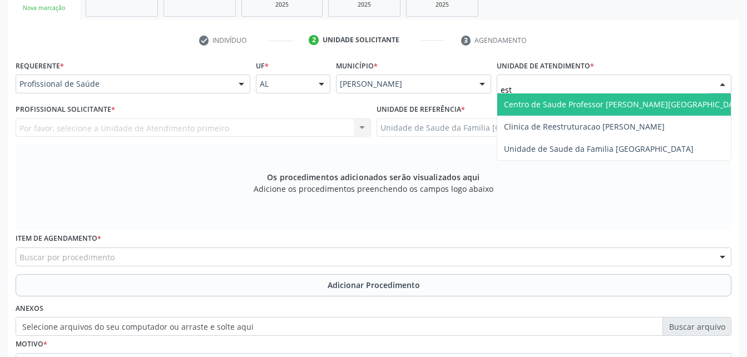
type input "esti"
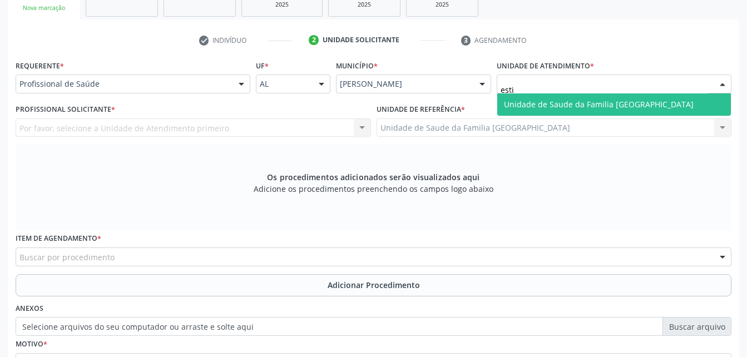
click at [634, 97] on span "Unidade de Saude da Familia [GEOGRAPHIC_DATA]" at bounding box center [614, 104] width 234 height 22
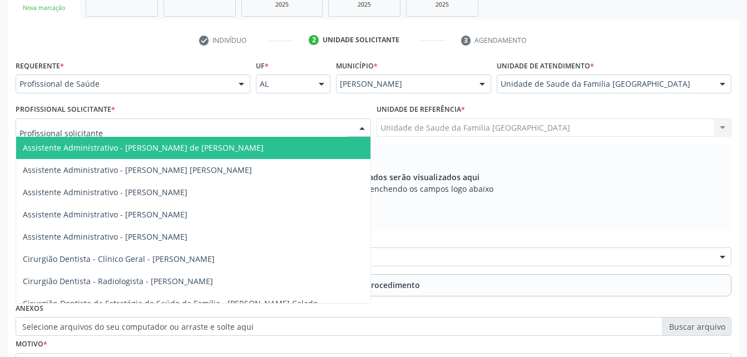
click at [179, 130] on div at bounding box center [193, 127] width 355 height 19
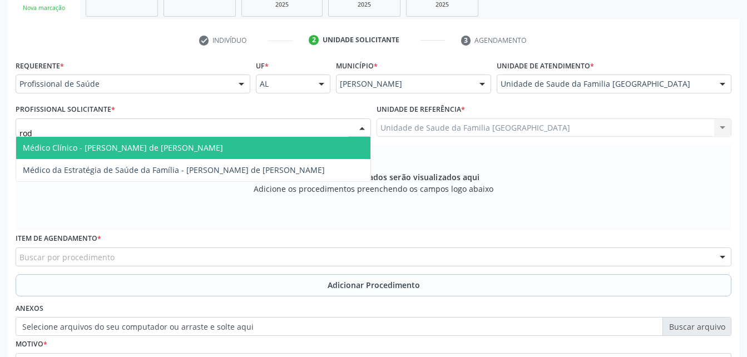
type input "rodr"
click at [200, 151] on span "Médico Clínico - [PERSON_NAME] de [PERSON_NAME]" at bounding box center [123, 147] width 200 height 11
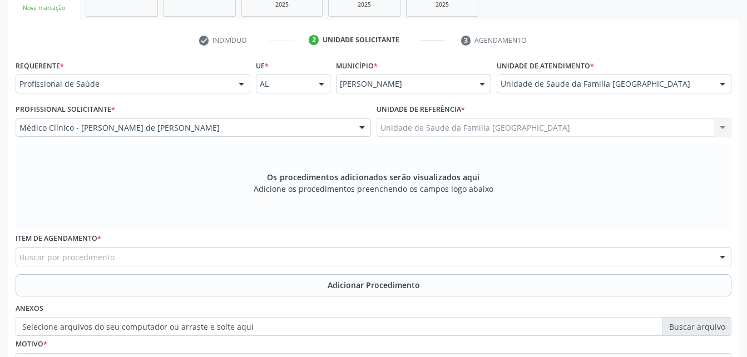
scroll to position [311, 0]
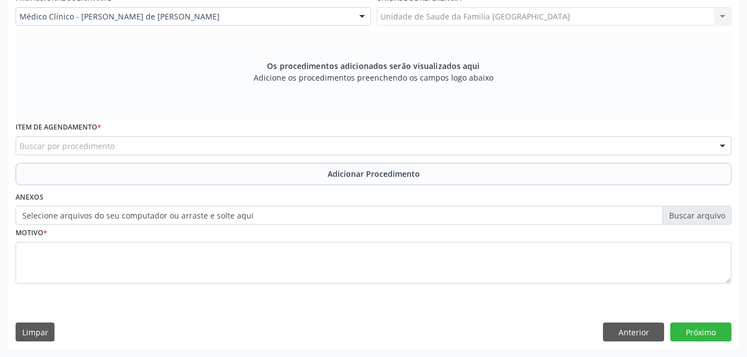
click at [190, 139] on div "Buscar por procedimento" at bounding box center [374, 145] width 716 height 19
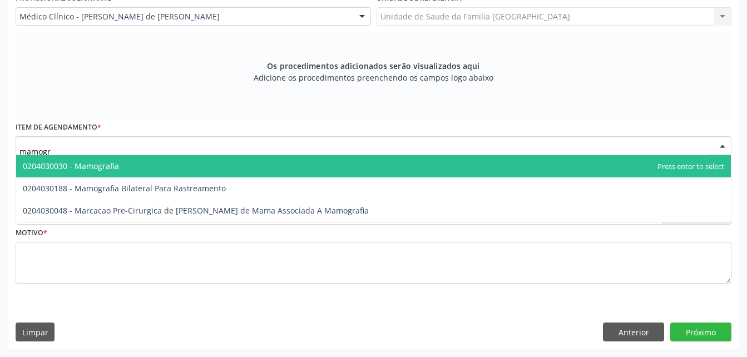
type input "mamogra"
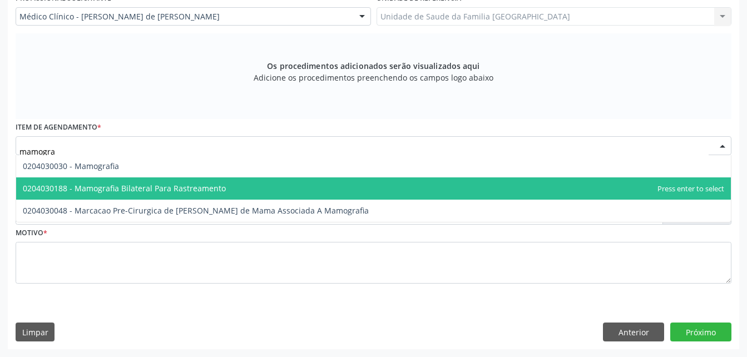
click at [220, 184] on span "0204030188 - Mamografia Bilateral Para Rastreamento" at bounding box center [124, 188] width 203 height 11
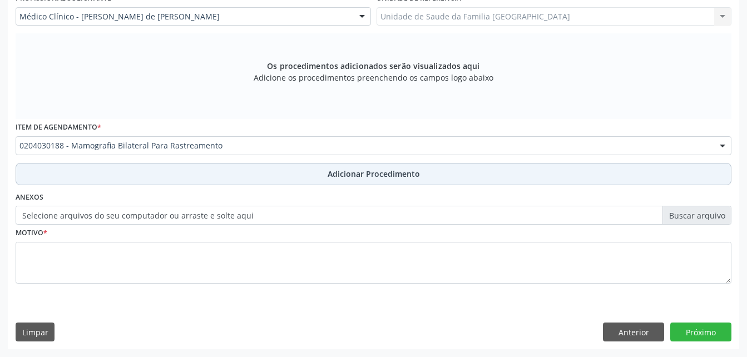
click at [229, 176] on button "Adicionar Procedimento" at bounding box center [374, 174] width 716 height 22
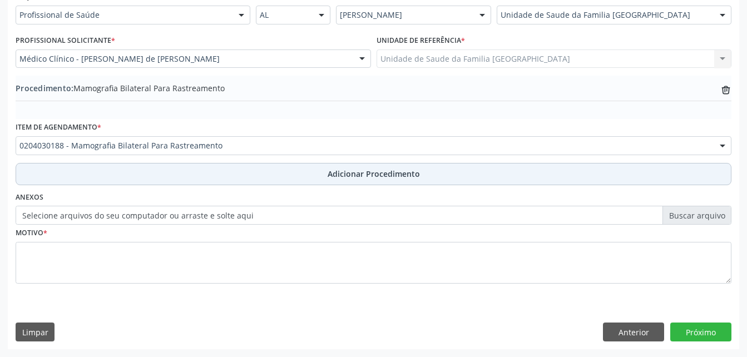
scroll to position [269, 0]
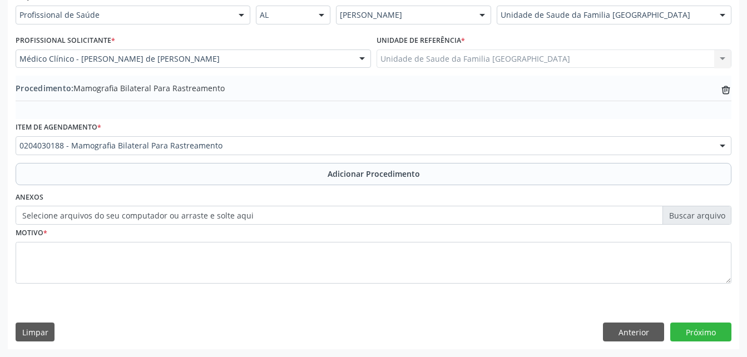
click at [152, 214] on label "Selecione arquivos do seu computador ou arraste e solte aqui" at bounding box center [374, 215] width 716 height 19
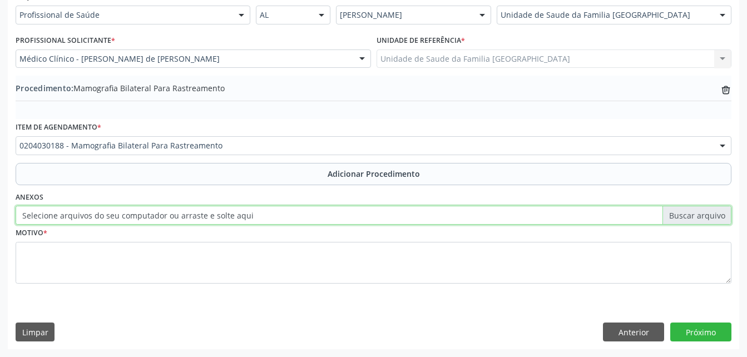
click at [152, 214] on input "Selecione arquivos do seu computador ou arraste e solte aqui" at bounding box center [374, 215] width 716 height 19
type input "C:\fakepath\WhatsApp Image 20[DATE].00.58 (2).jpeg"
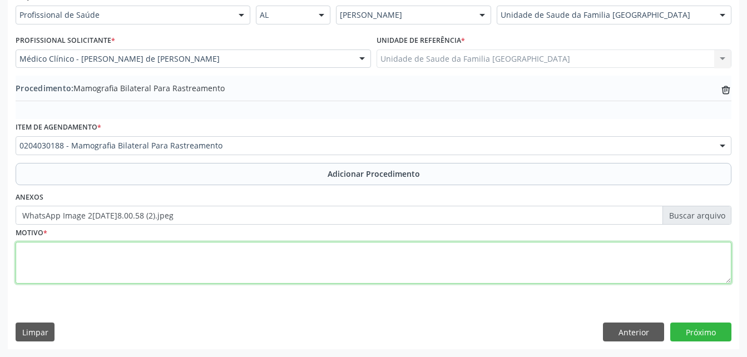
click at [184, 260] on textarea at bounding box center [374, 263] width 716 height 42
type textarea "rotina"
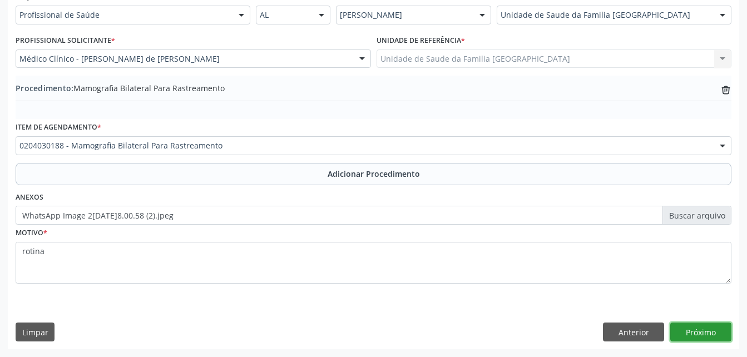
click at [698, 328] on button "Próximo" at bounding box center [700, 332] width 61 height 19
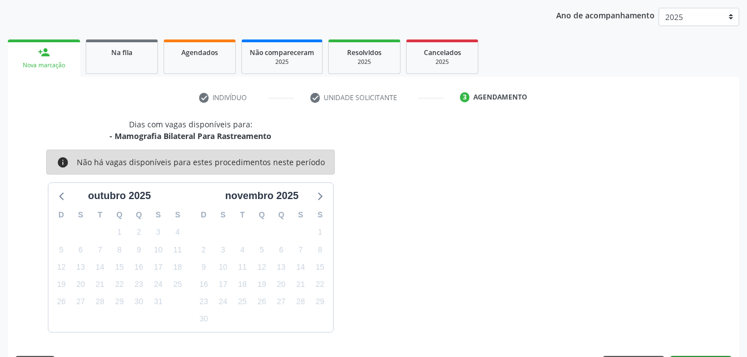
scroll to position [175, 0]
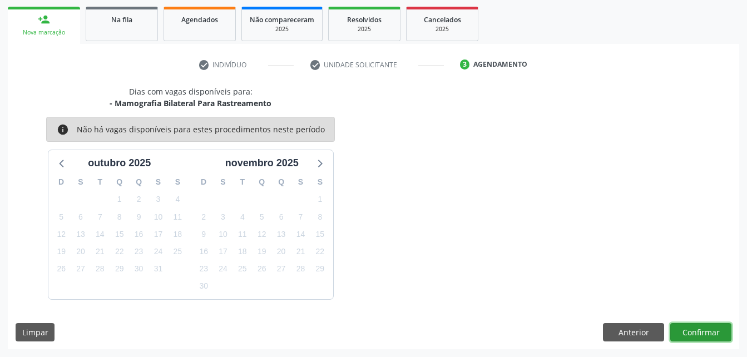
click at [702, 330] on button "Confirmar" at bounding box center [700, 332] width 61 height 19
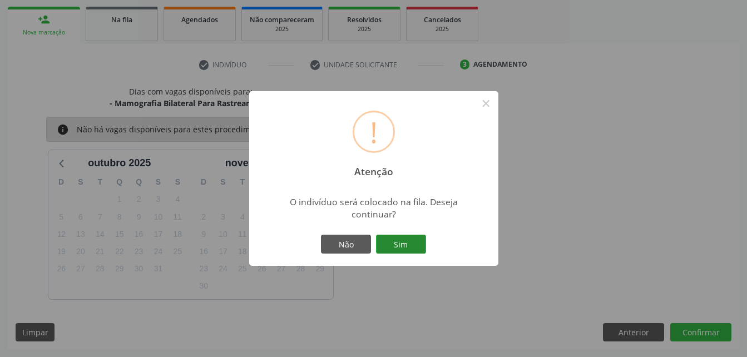
click at [410, 236] on button "Sim" at bounding box center [401, 244] width 50 height 19
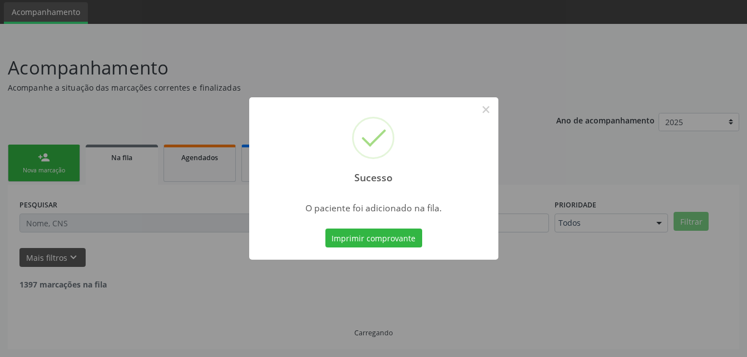
scroll to position [26, 0]
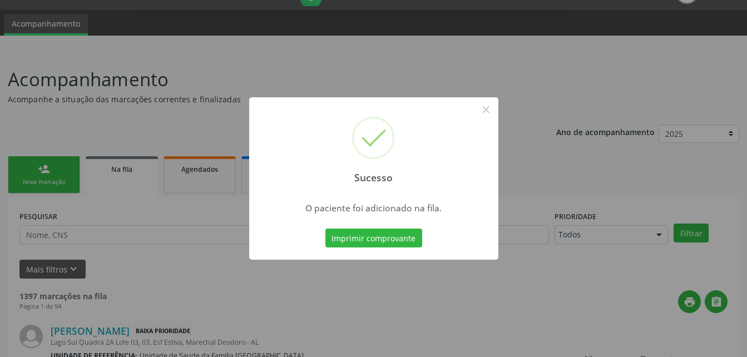
click at [67, 169] on div "Sucesso × O paciente foi adicionado na fila. Imprimir comprovante Cancel" at bounding box center [373, 178] width 747 height 357
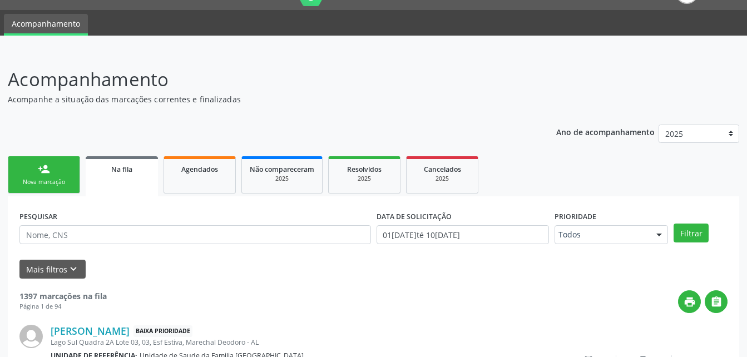
drag, startPoint x: 67, startPoint y: 169, endPoint x: 140, endPoint y: 186, distance: 74.2
click at [67, 169] on link "person_add Nova marcação" at bounding box center [44, 174] width 72 height 37
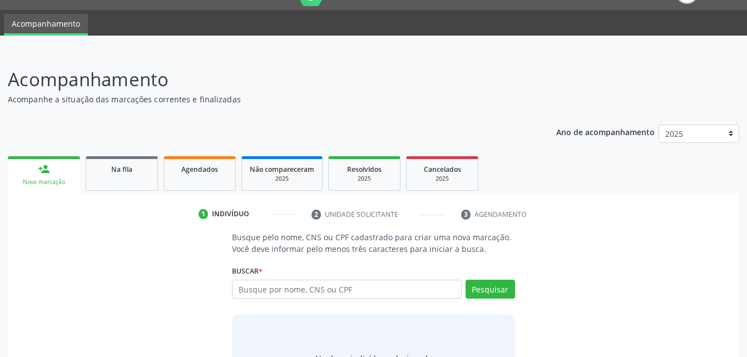
scroll to position [81, 0]
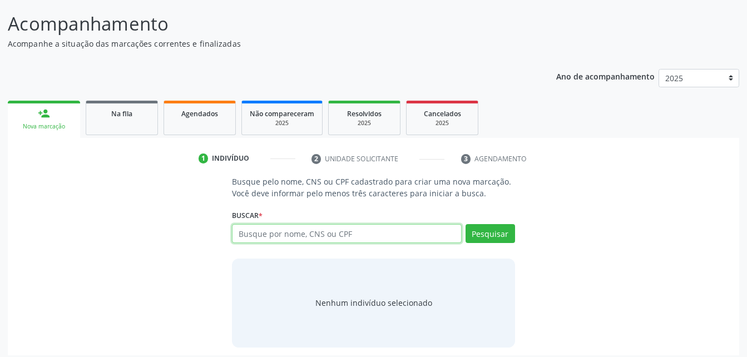
click at [261, 226] on input "text" at bounding box center [346, 233] width 229 height 19
type input "44161480890"
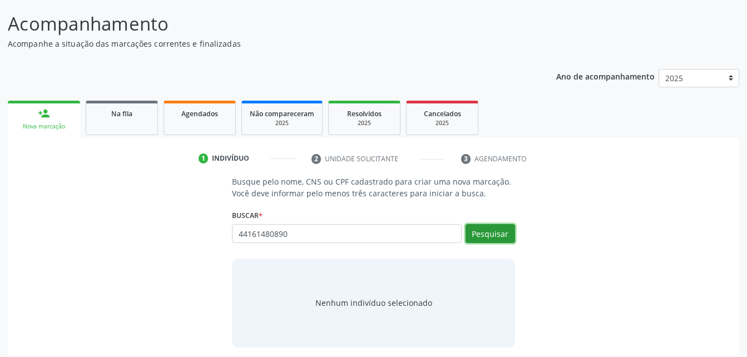
click at [479, 235] on button "Pesquisar" at bounding box center [489, 233] width 49 height 19
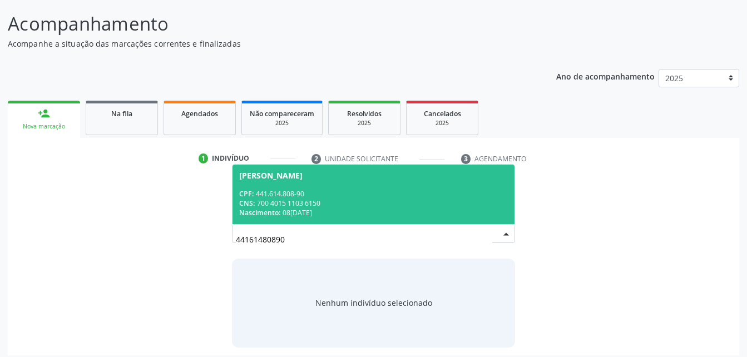
click at [422, 191] on div "CPF: 441.614.808-90" at bounding box center [373, 193] width 268 height 9
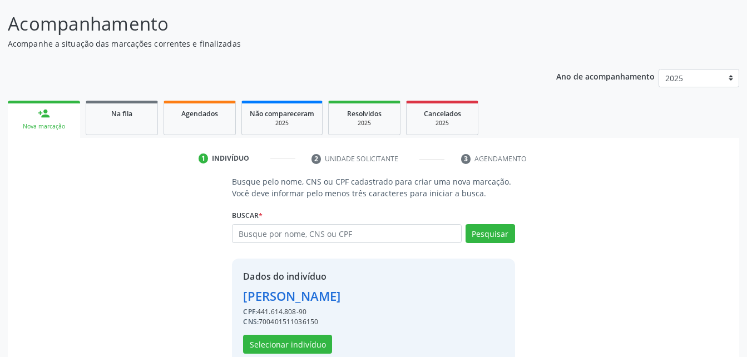
scroll to position [105, 0]
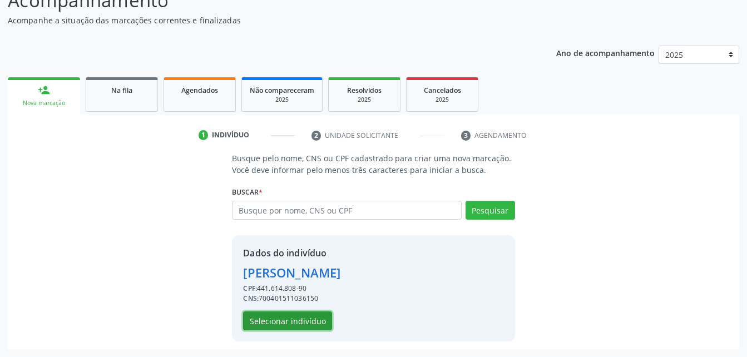
click at [315, 315] on button "Selecionar indivíduo" at bounding box center [287, 320] width 89 height 19
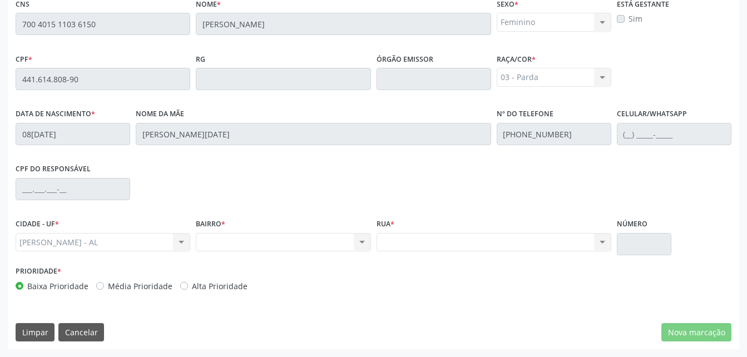
scroll to position [182, 0]
